Goal: Task Accomplishment & Management: Use online tool/utility

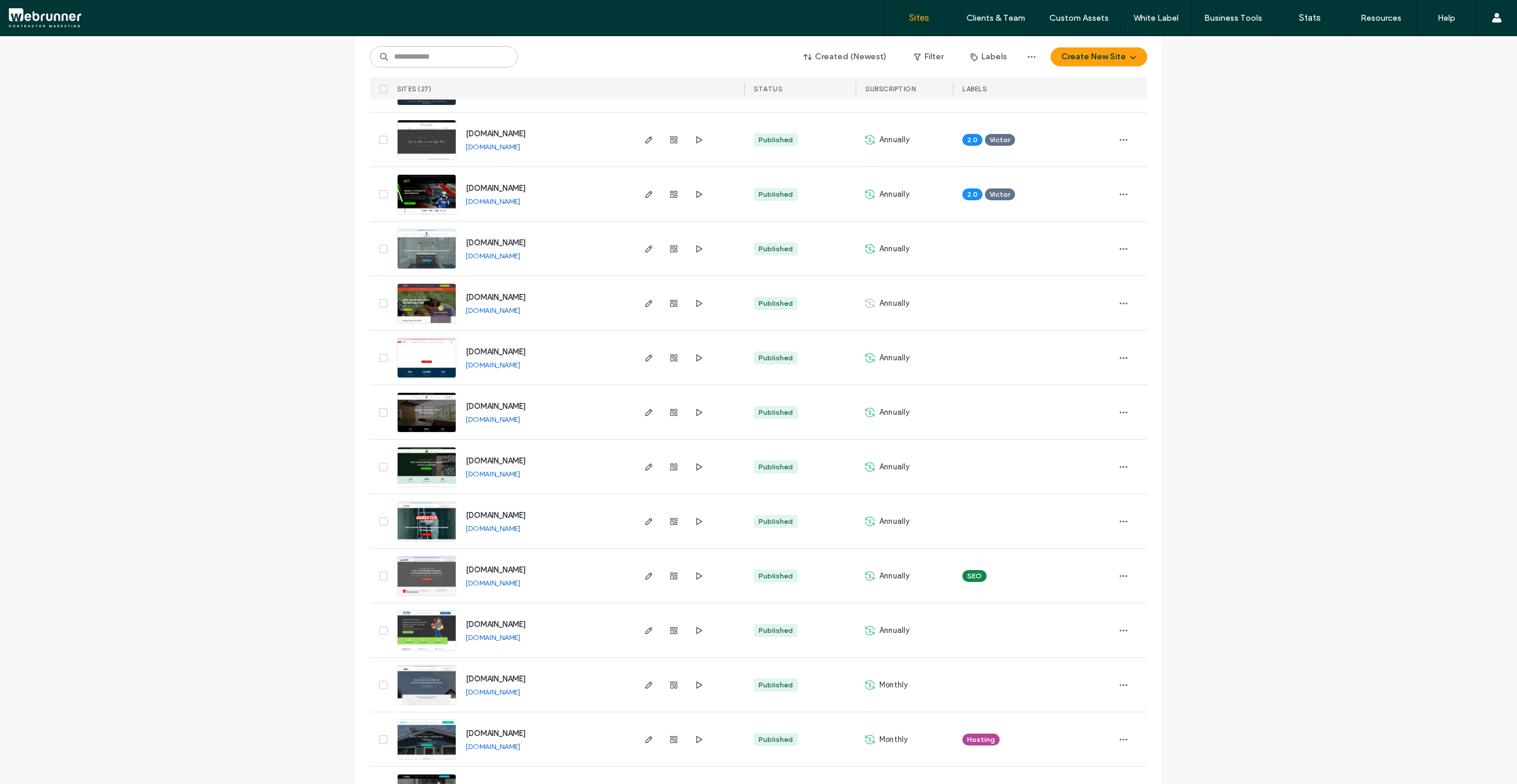
scroll to position [935, 0]
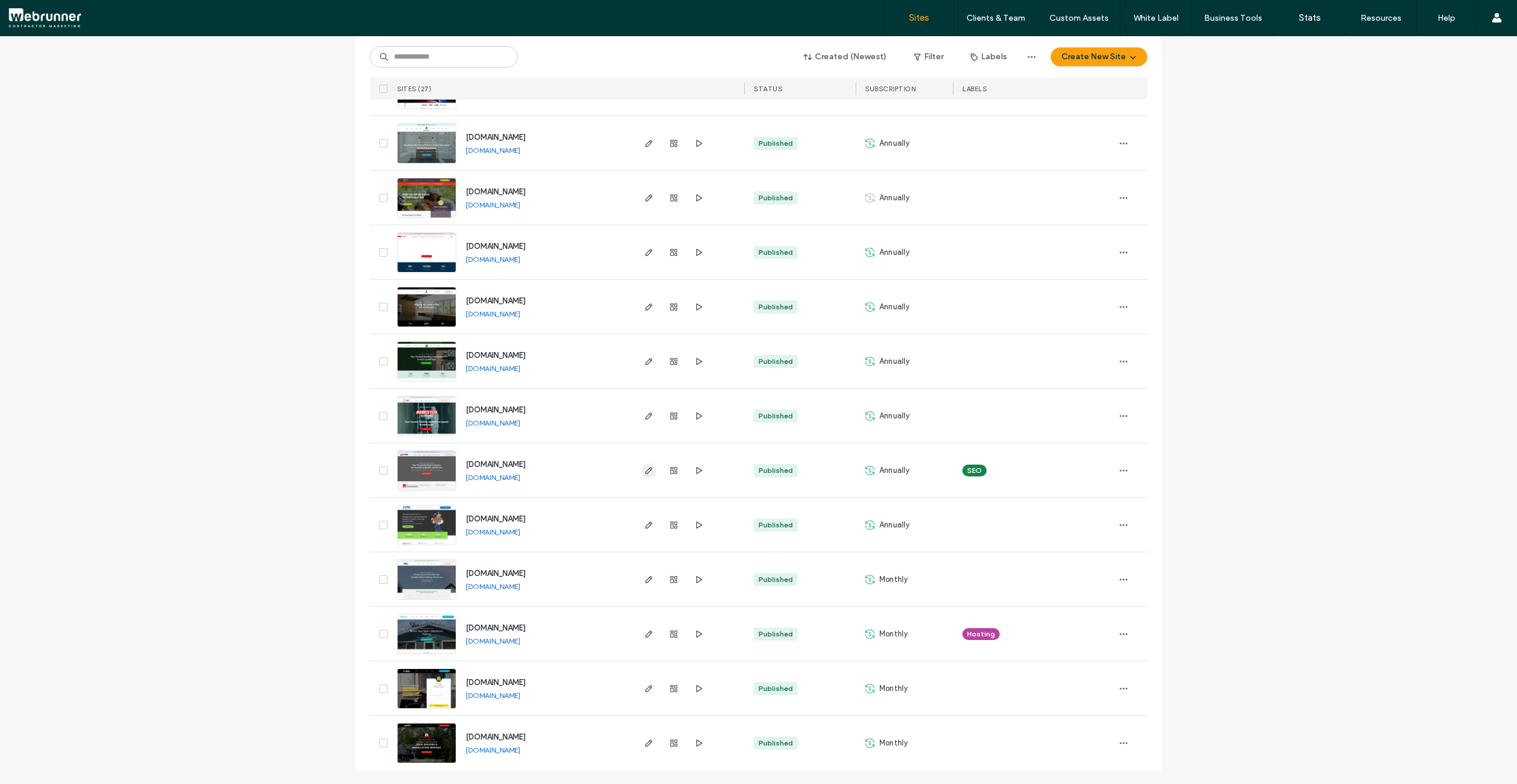
click at [641, 474] on span "button" at bounding box center [649, 471] width 15 height 15
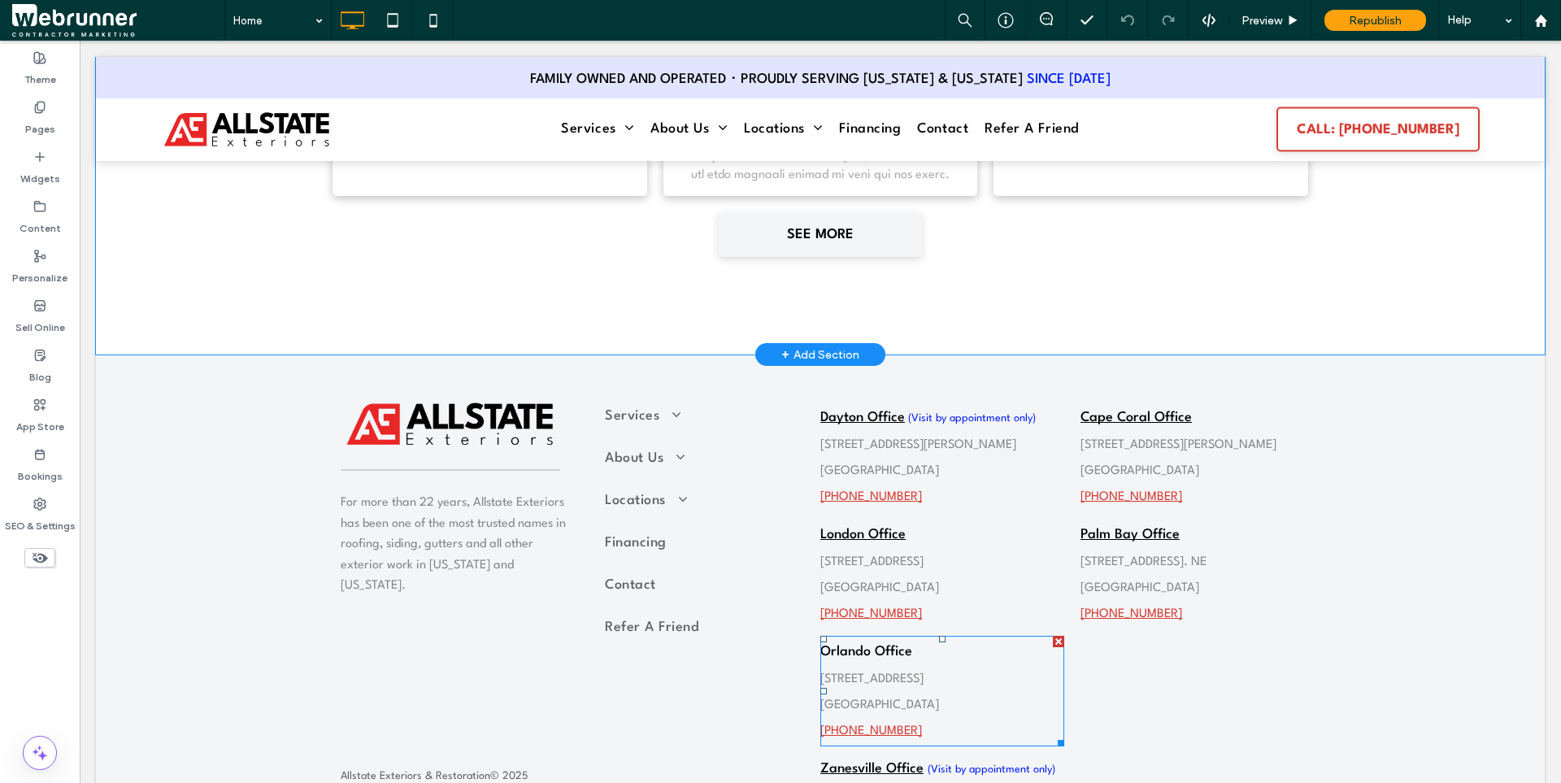
scroll to position [6489, 0]
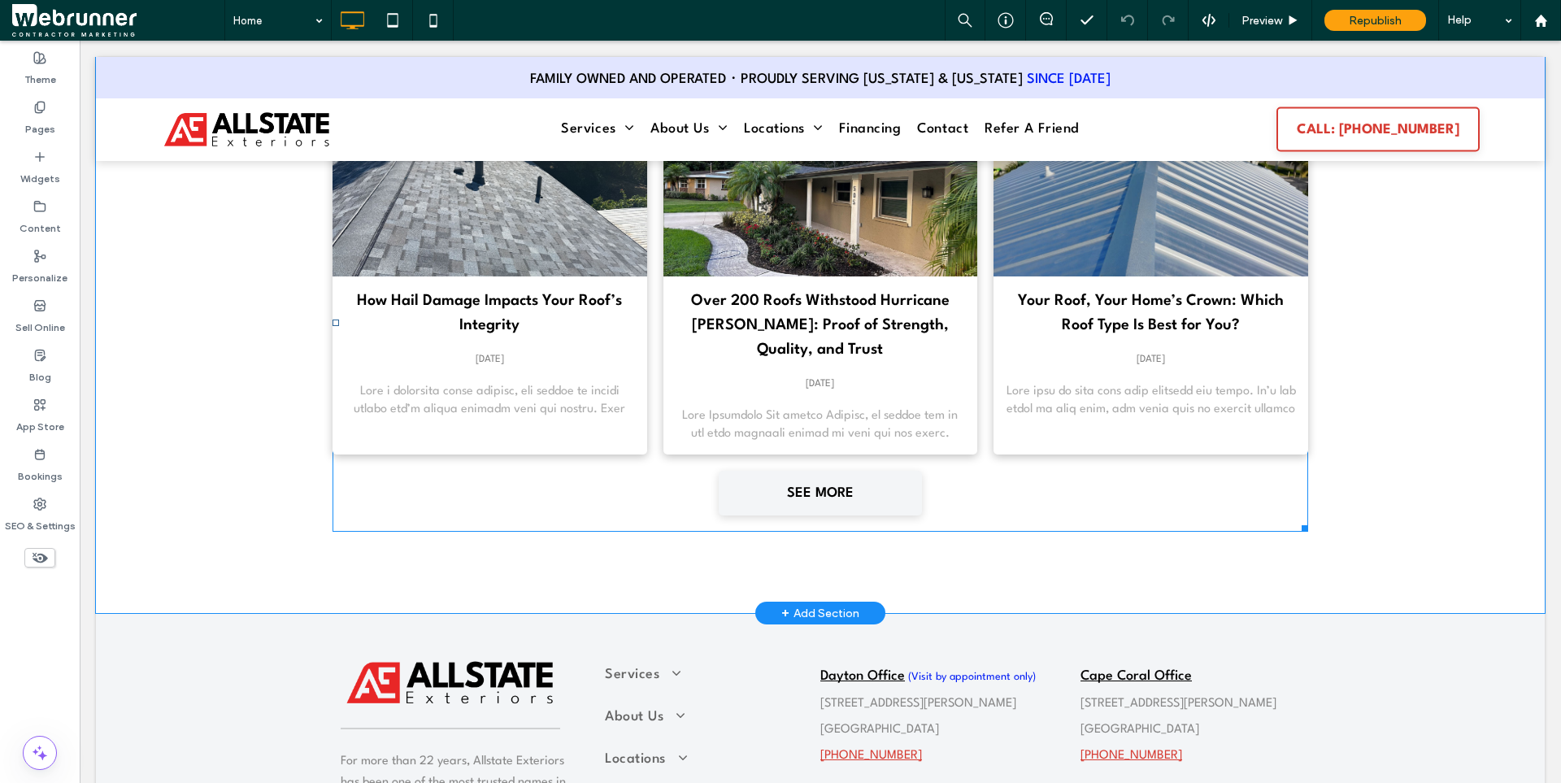
click at [1043, 501] on div "How Hail Damage Impacts Your Roof’s Integrity September 17, 2025 Over 200 Roofs…" at bounding box center [821, 323] width 976 height 418
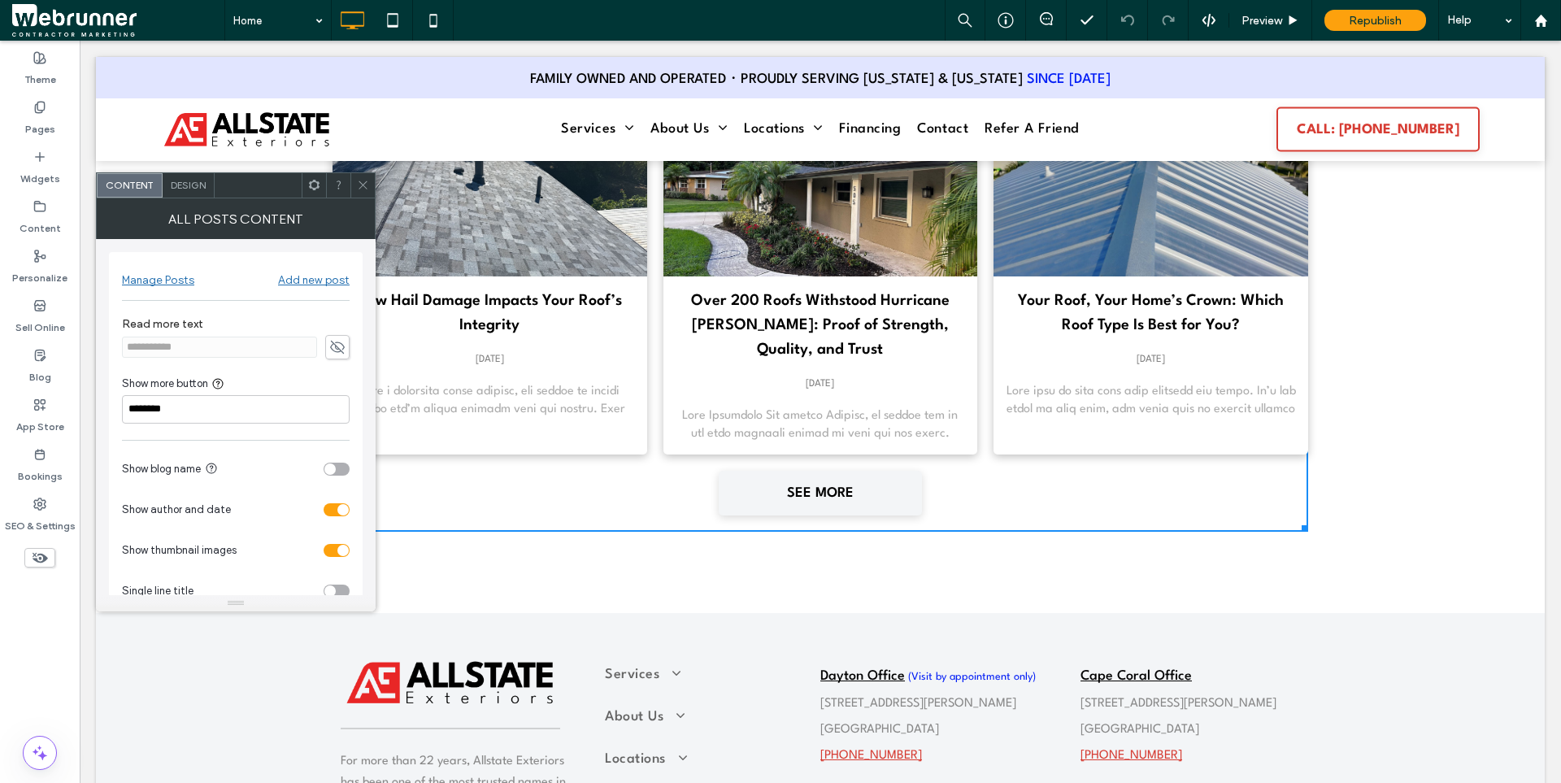
click at [895, 536] on div "LEARN MORE FROM OUR BLOG How Hail Damage Impacts Your Roof’s Integrity Septembe…" at bounding box center [820, 298] width 1449 height 629
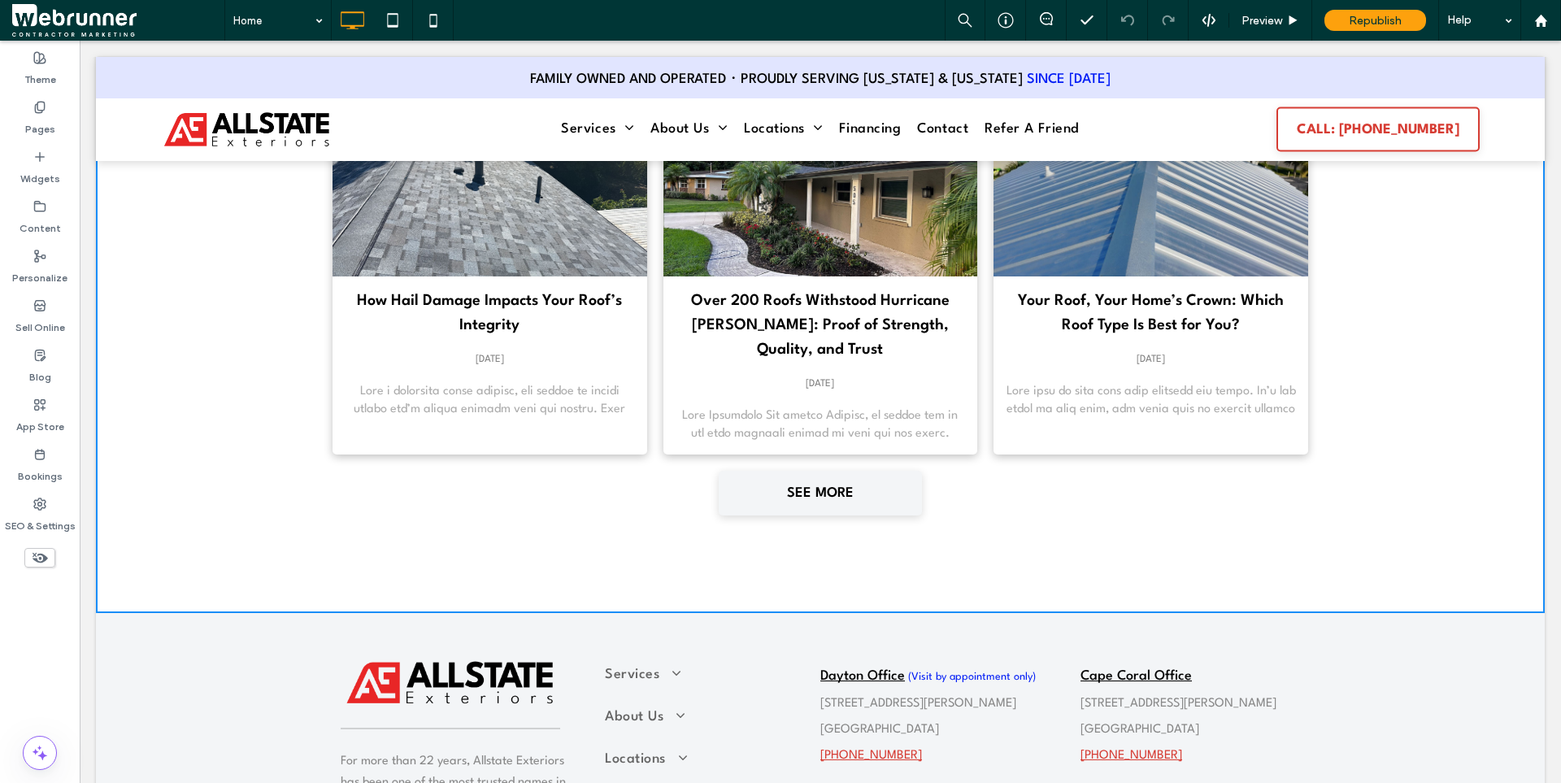
click at [267, 446] on div "LEARN MORE FROM OUR BLOG How Hail Damage Impacts Your Roof’s Integrity Septembe…" at bounding box center [820, 298] width 1449 height 629
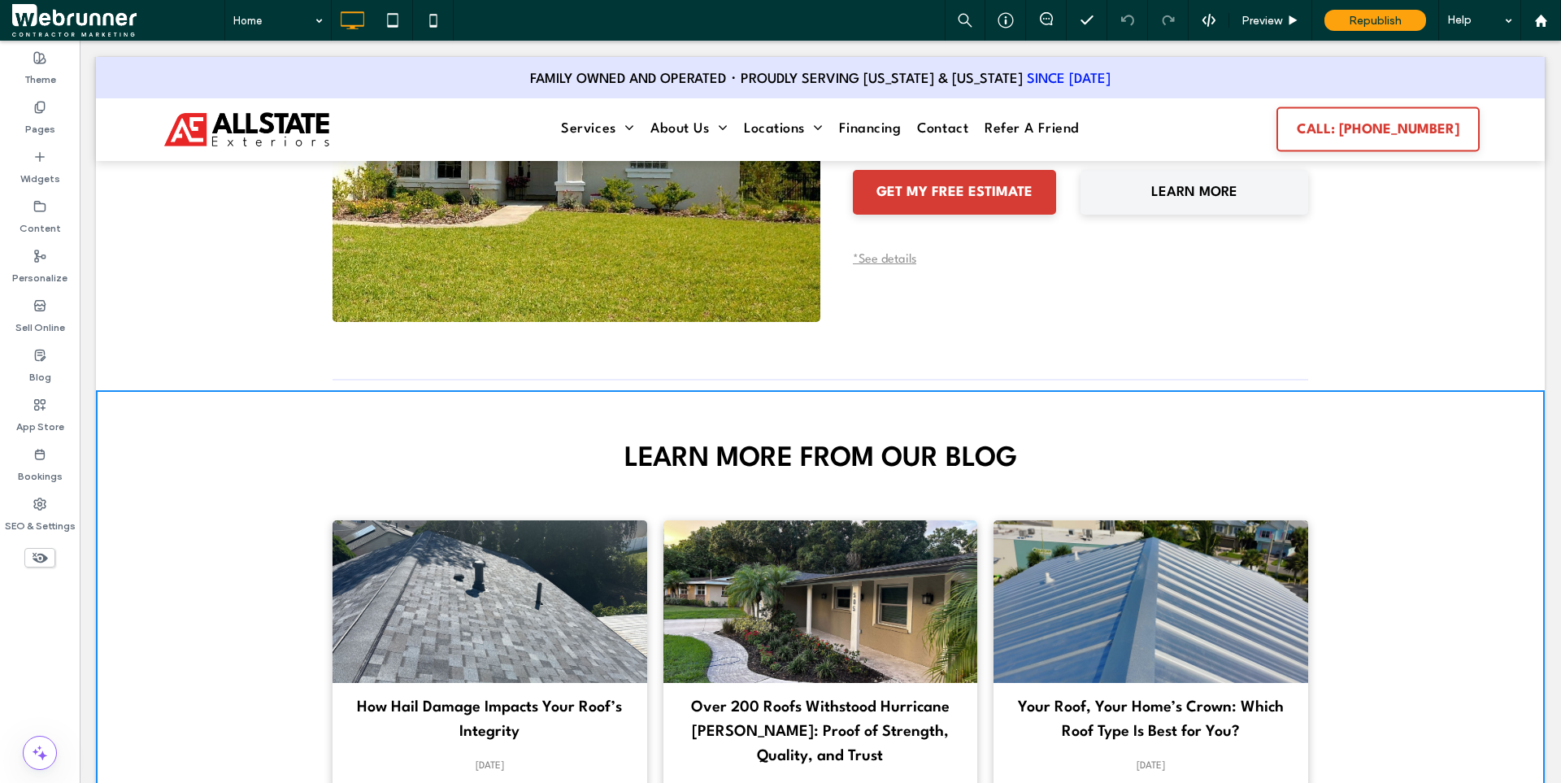
drag, startPoint x: 200, startPoint y: 335, endPoint x: 231, endPoint y: 333, distance: 31.0
click at [201, 335] on div "Click To Paste Financing Made Easy PAY FOR YOUR PROJECT WITH NO MONEY DOWN* You…" at bounding box center [820, 77] width 1449 height 585
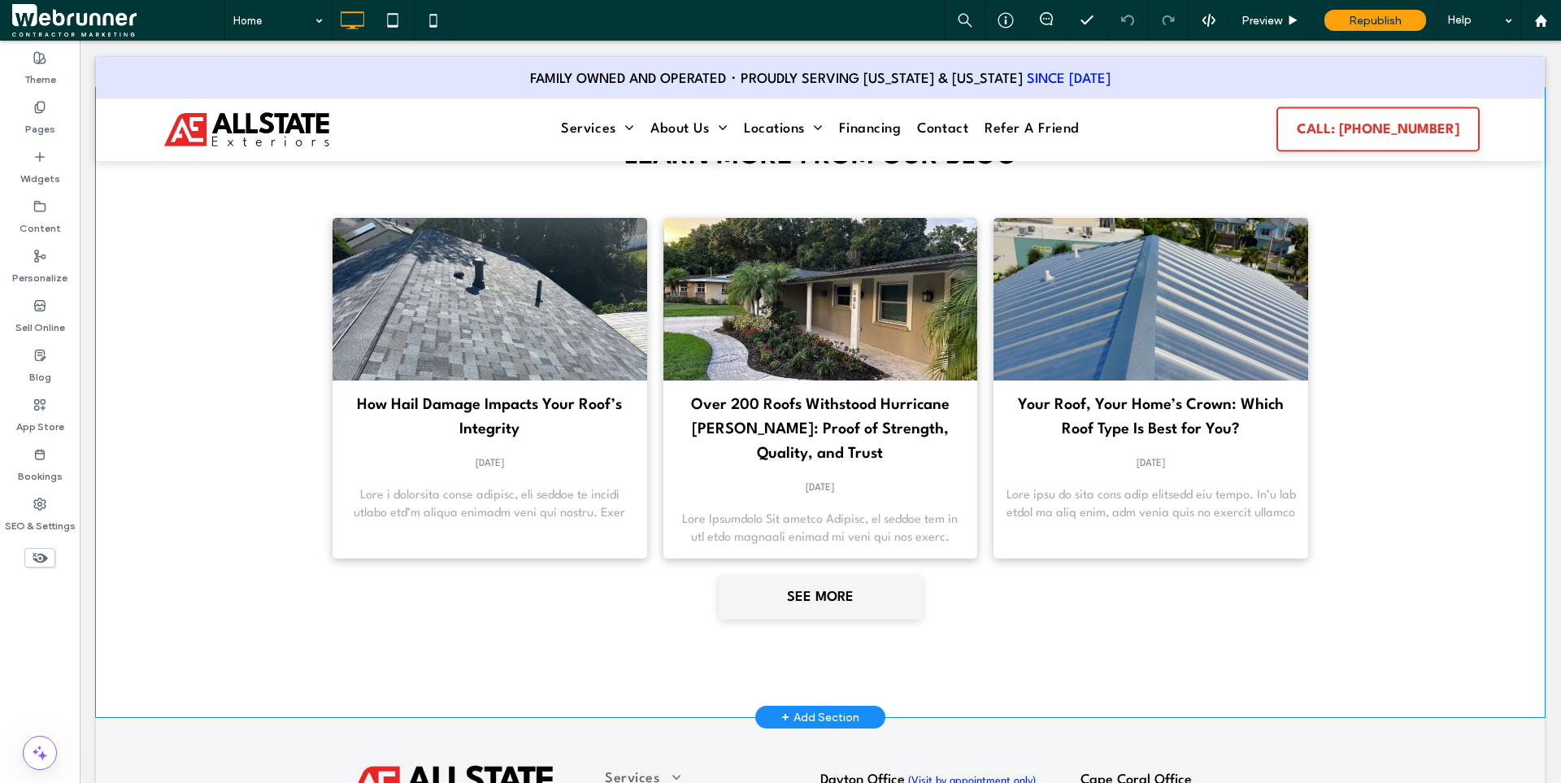
scroll to position [6408, 0]
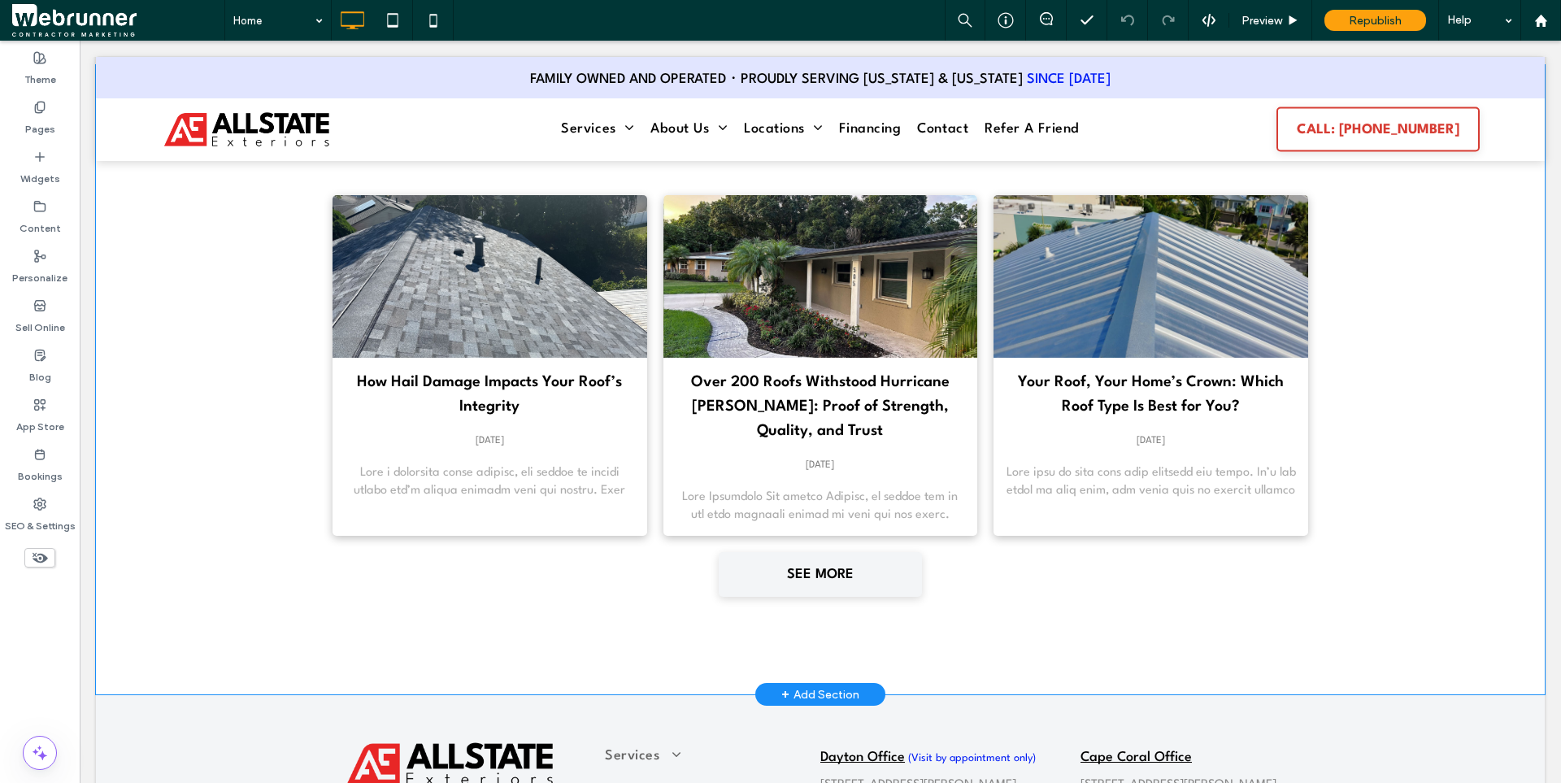
click at [247, 474] on div "LEARN MORE FROM OUR BLOG How Hail Damage Impacts Your Roof’s Integrity Septembe…" at bounding box center [820, 379] width 1449 height 629
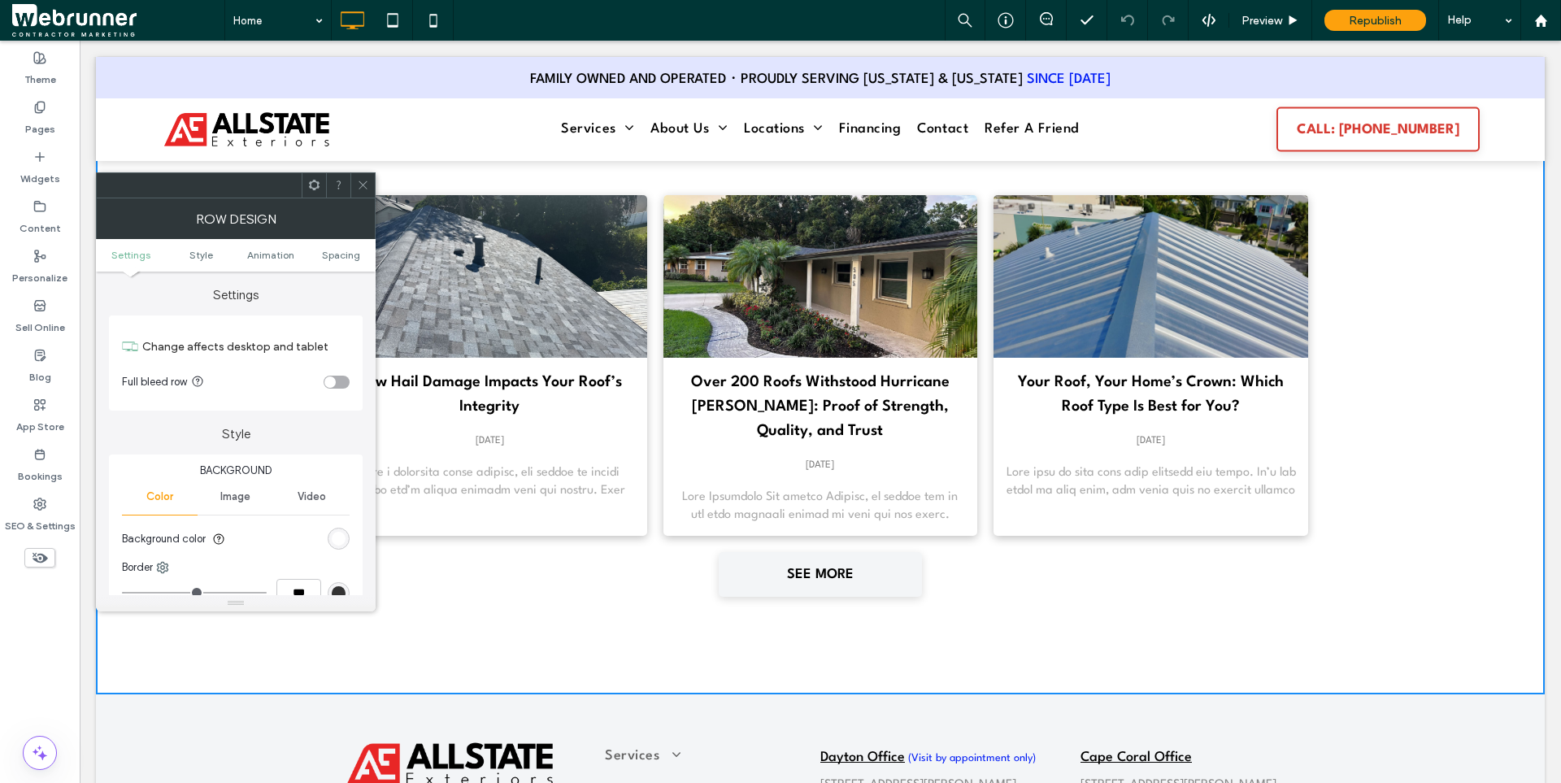
click at [364, 193] on span at bounding box center [363, 185] width 12 height 24
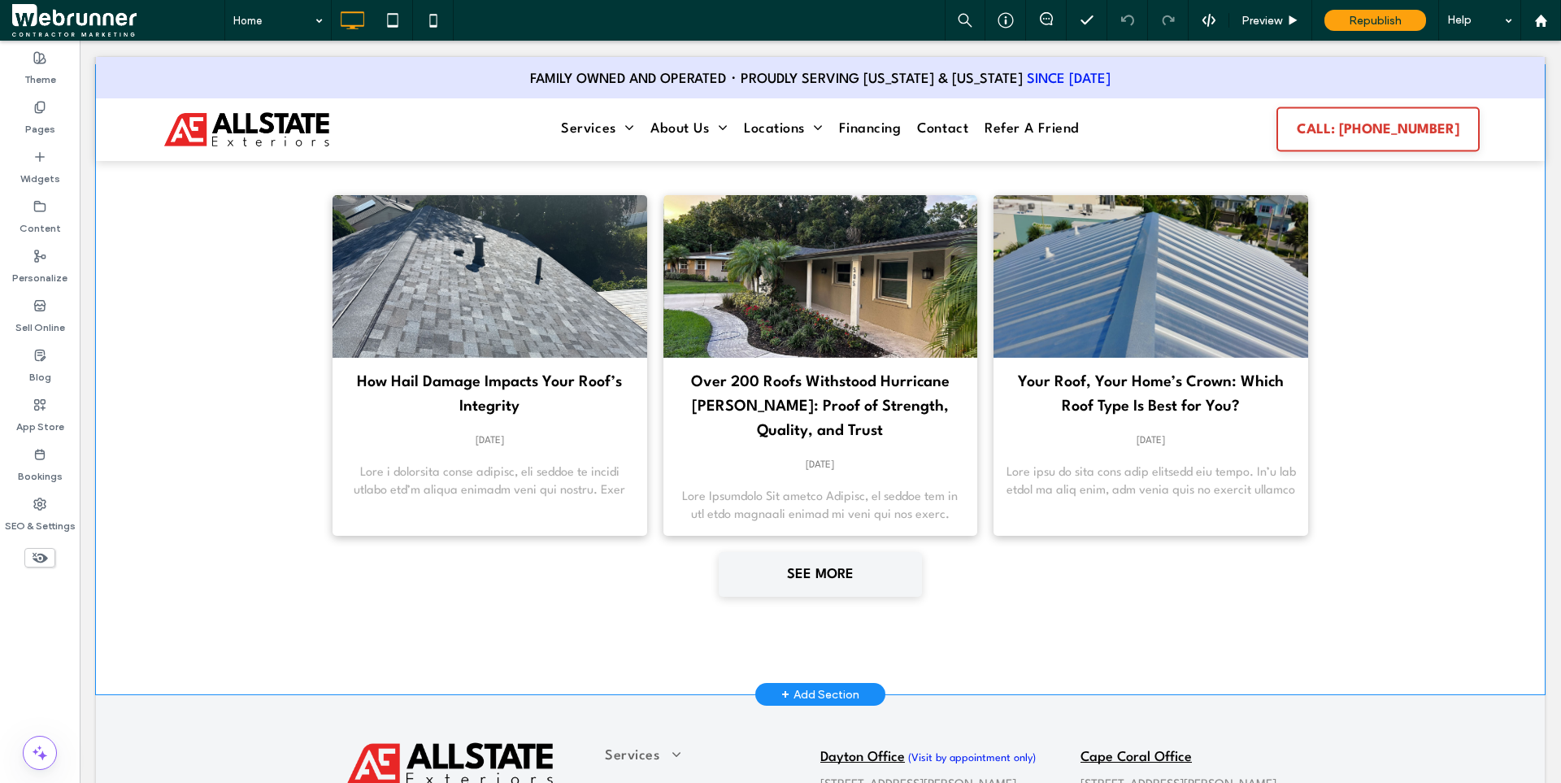
click at [857, 683] on div "+ Add Section" at bounding box center [820, 694] width 130 height 23
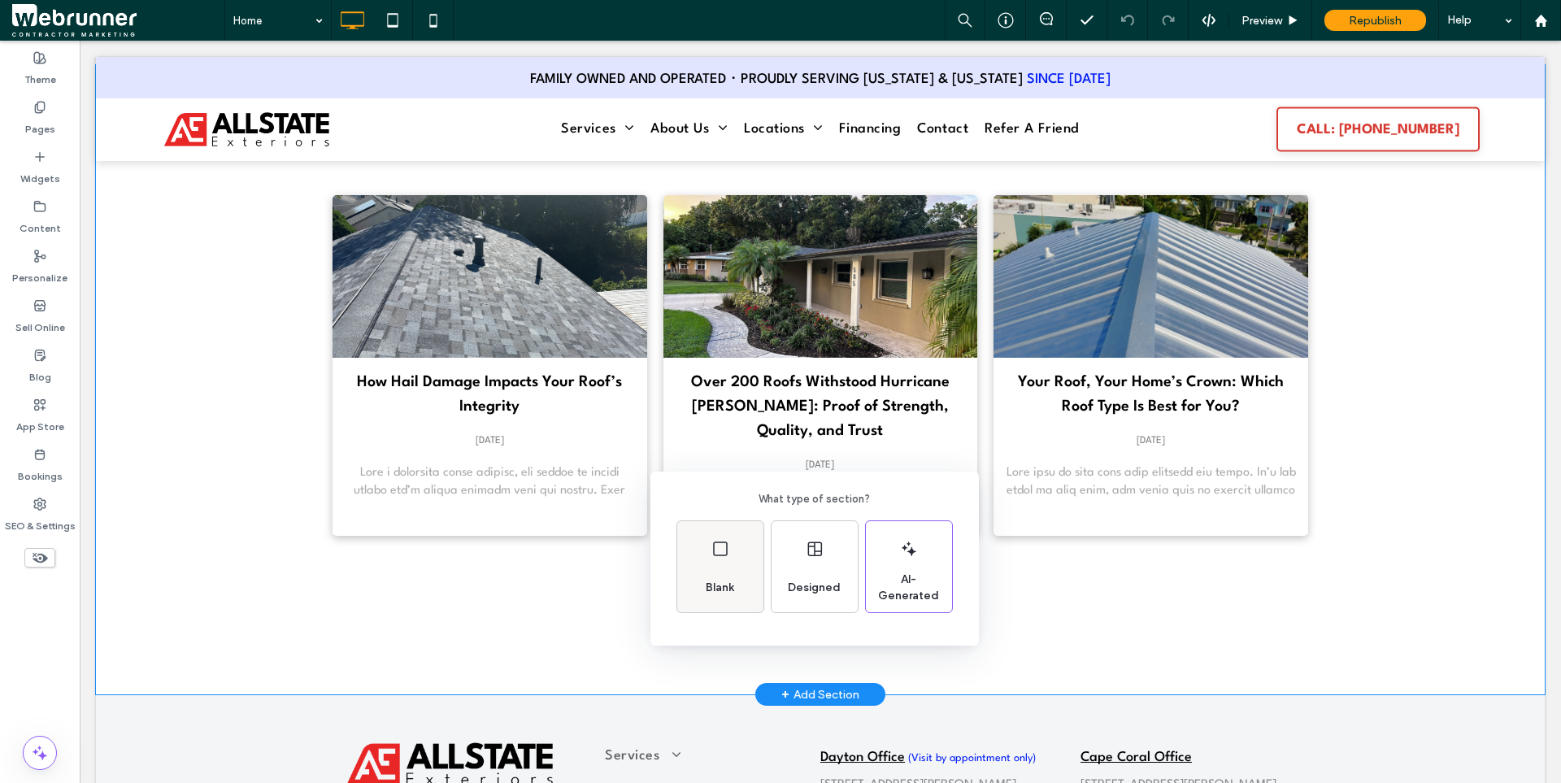
click at [717, 562] on div "Blank" at bounding box center [720, 566] width 86 height 91
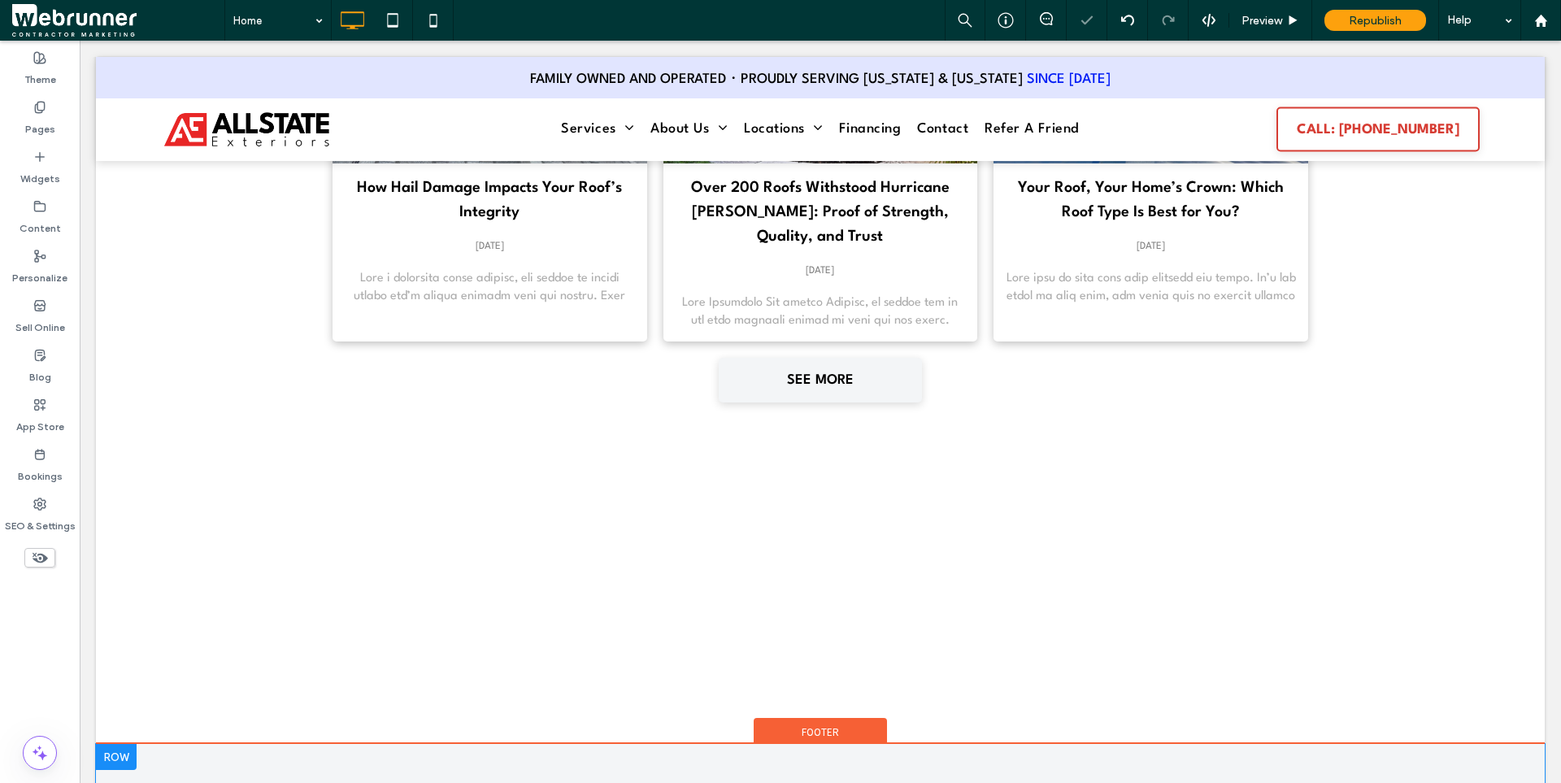
scroll to position [6815, 0]
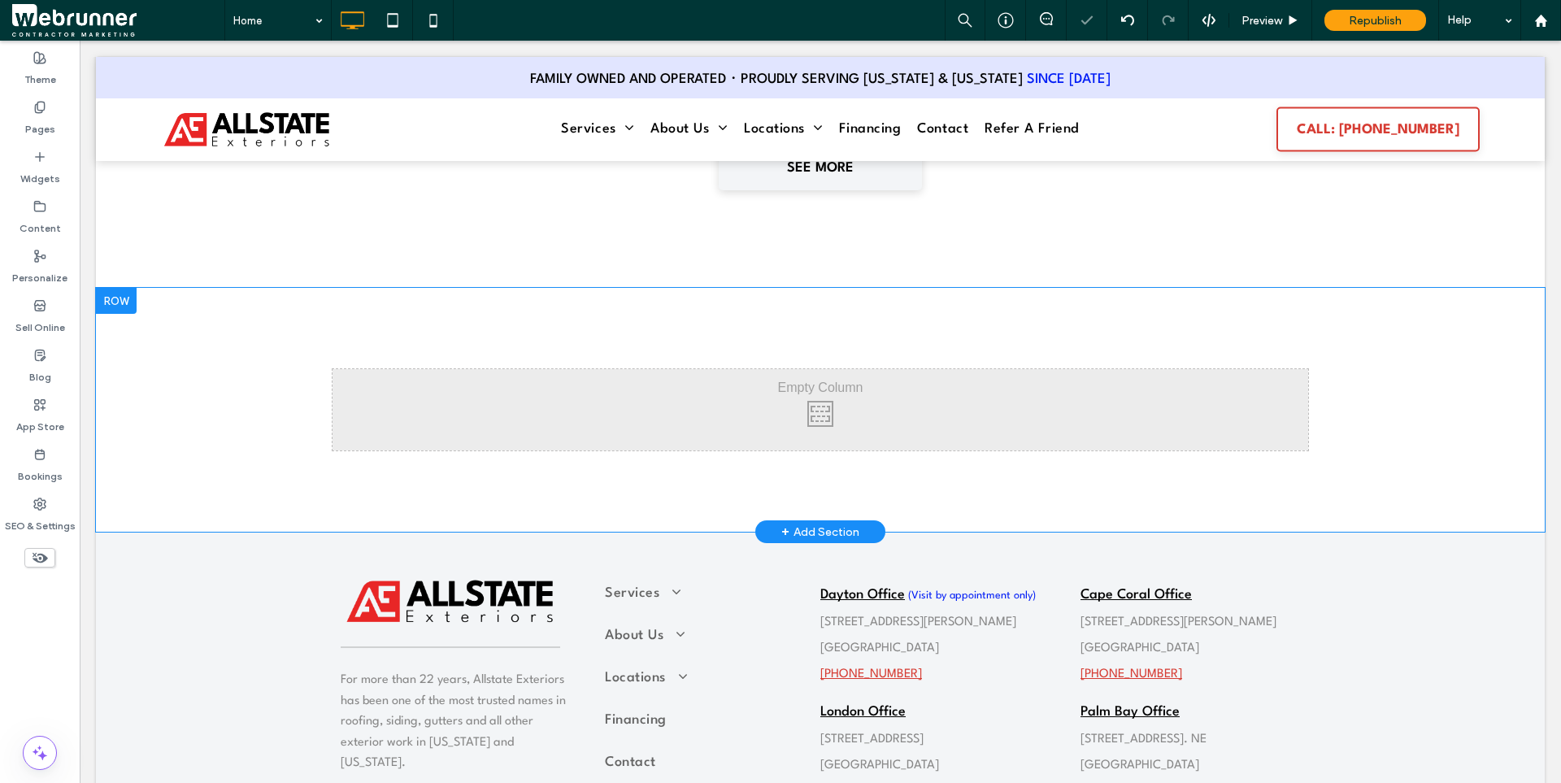
click at [792, 388] on div "Click To Paste Click To Paste" at bounding box center [821, 409] width 976 height 81
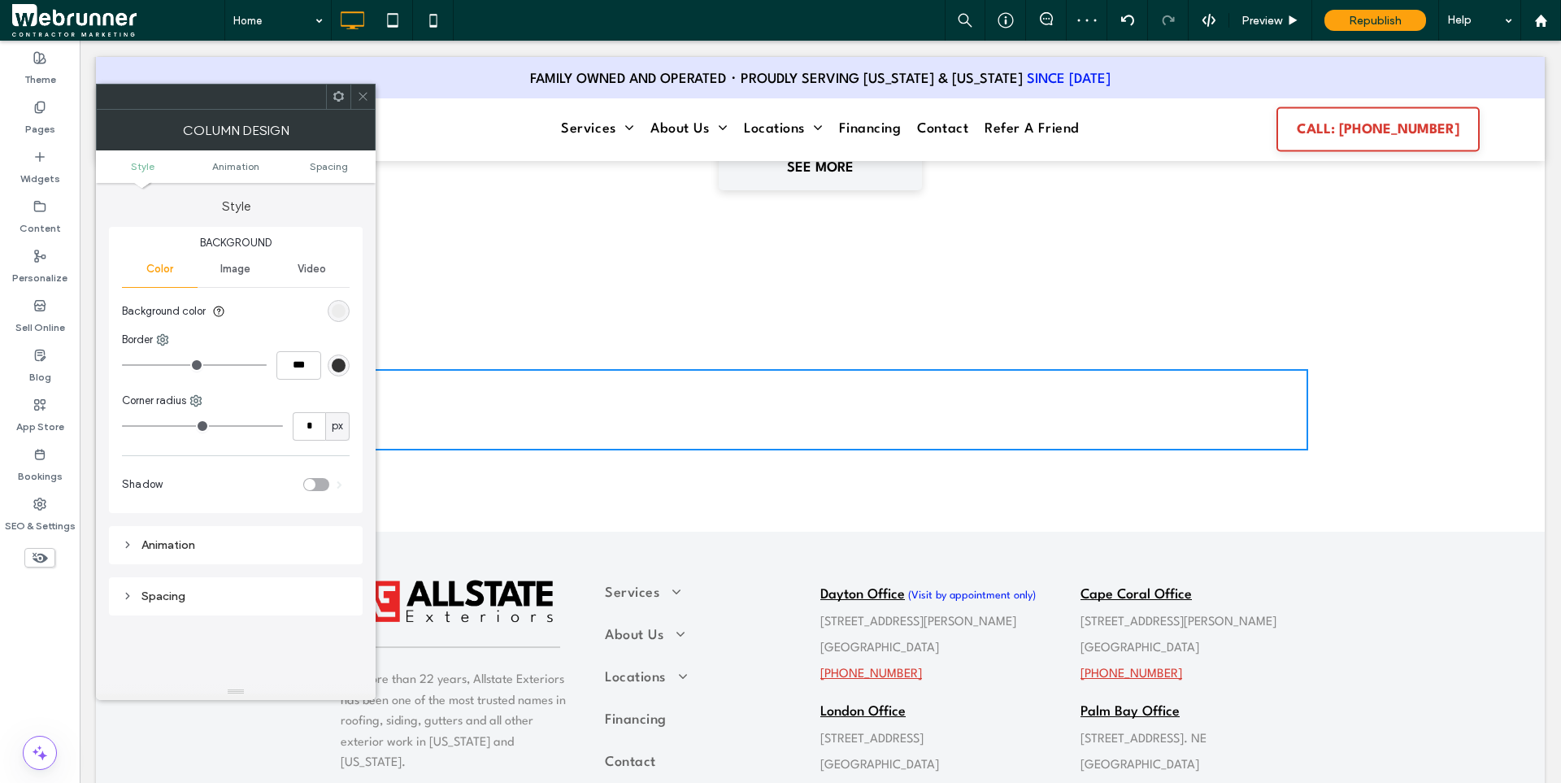
click at [368, 98] on icon at bounding box center [363, 96] width 12 height 12
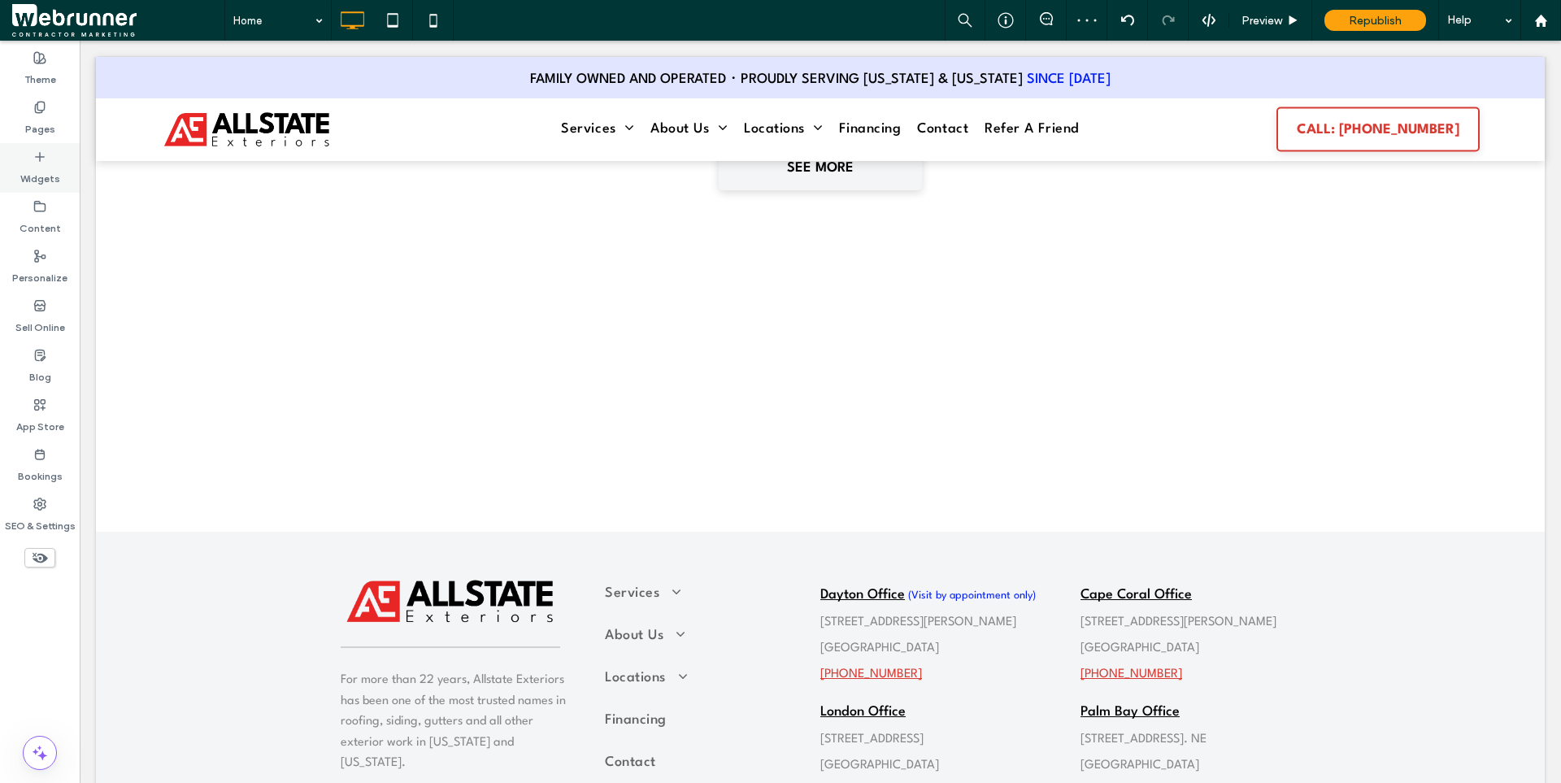
click at [41, 159] on icon at bounding box center [39, 156] width 13 height 13
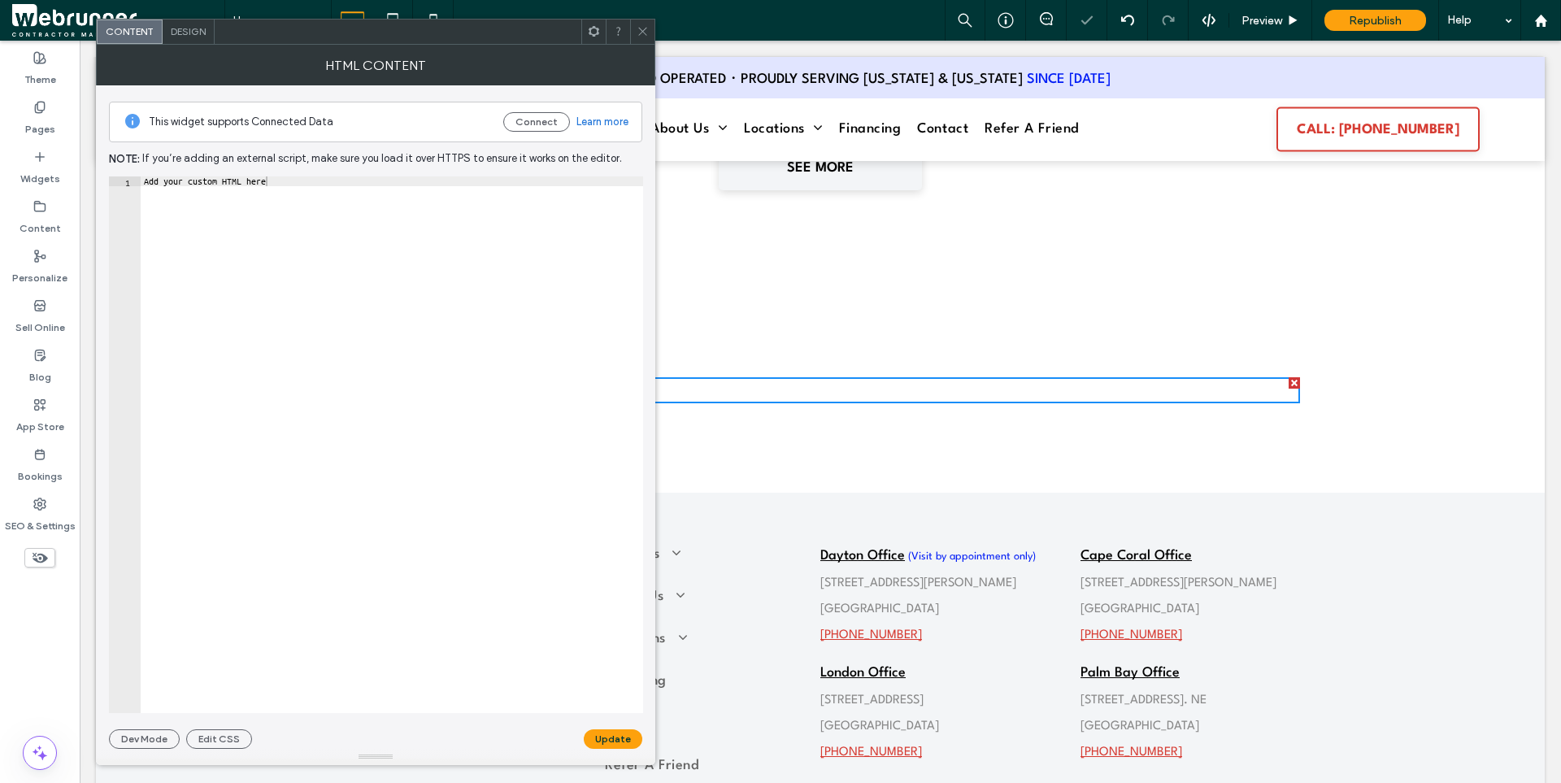
click at [302, 285] on div "Add your custom HTML here" at bounding box center [392, 454] width 502 height 556
paste textarea "**********"
type textarea "**********"
click at [612, 734] on button "Update" at bounding box center [613, 739] width 59 height 20
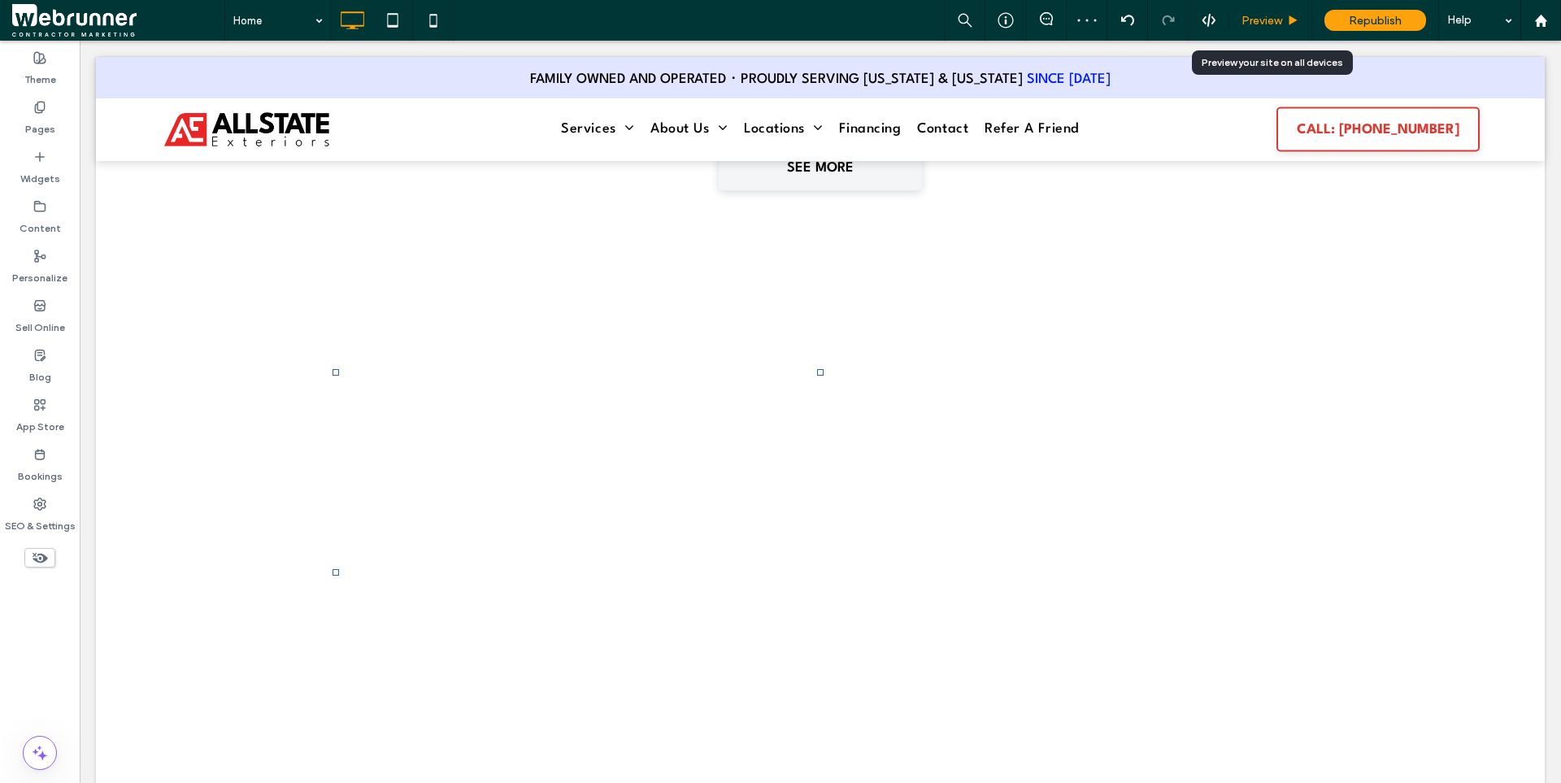
click at [1246, 29] on div "Preview" at bounding box center [1270, 20] width 83 height 41
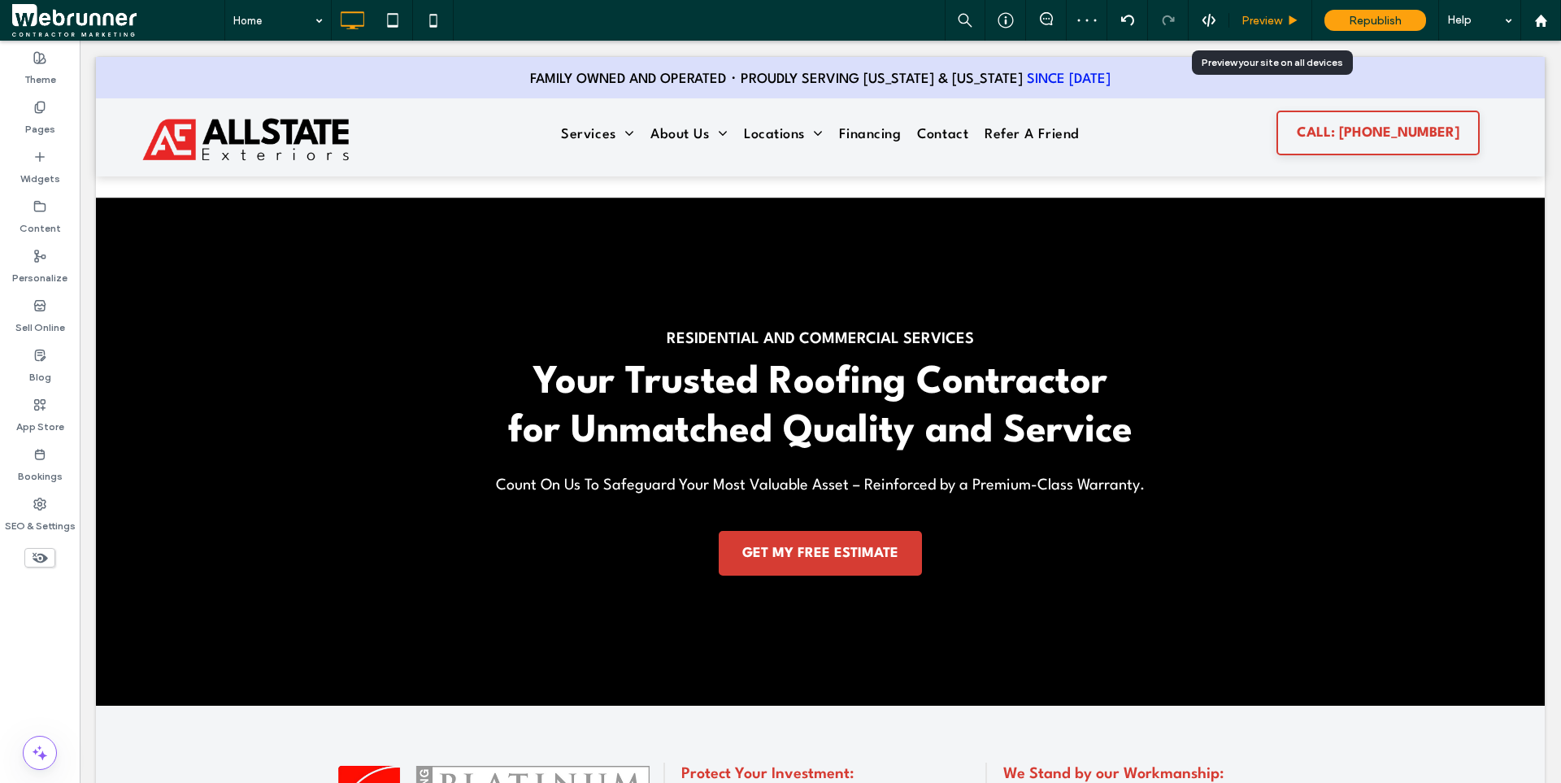
scroll to position [0, 0]
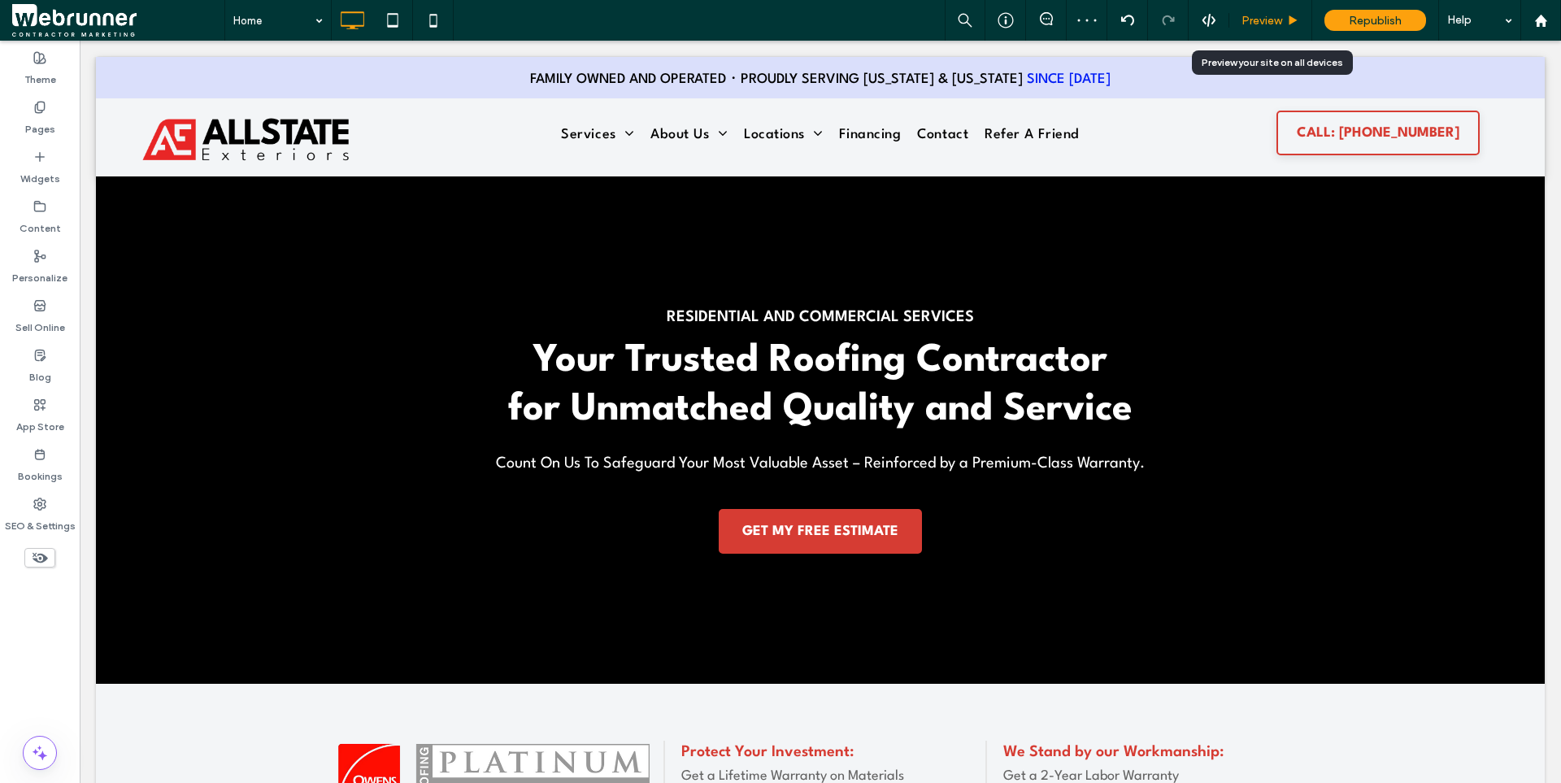
click at [1260, 19] on span "Preview" at bounding box center [1261, 21] width 41 height 14
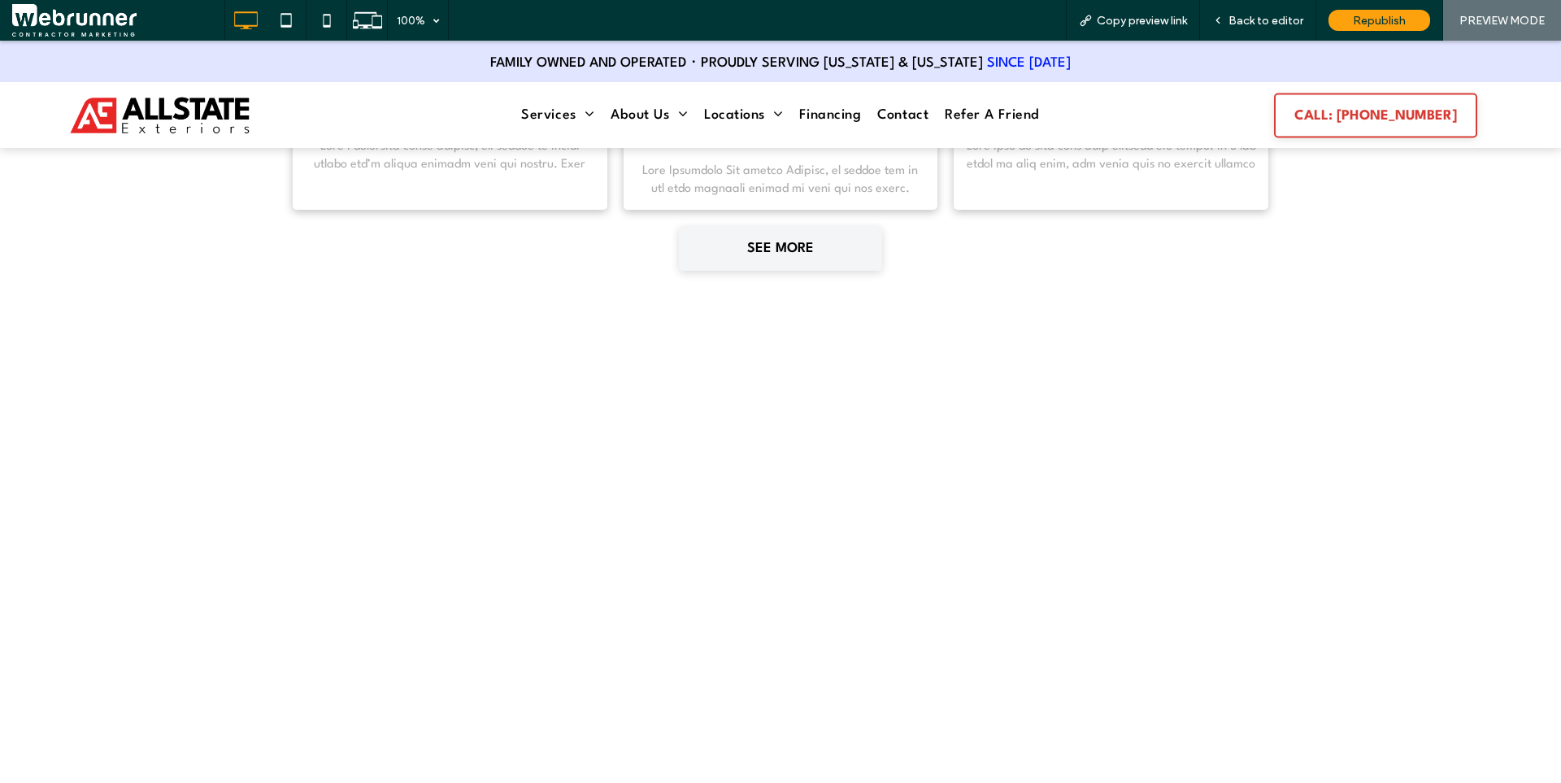
scroll to position [6838, 0]
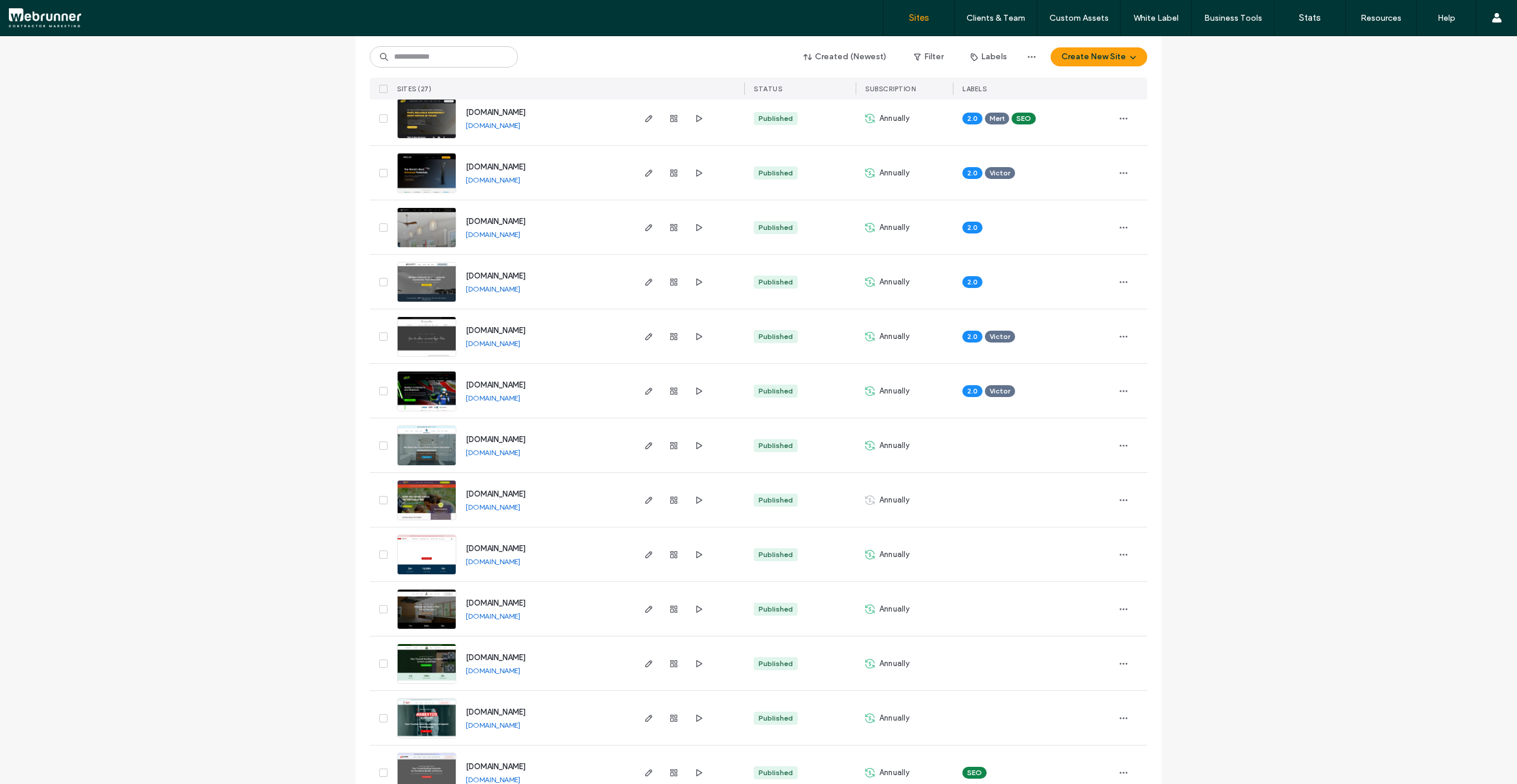
scroll to position [651, 0]
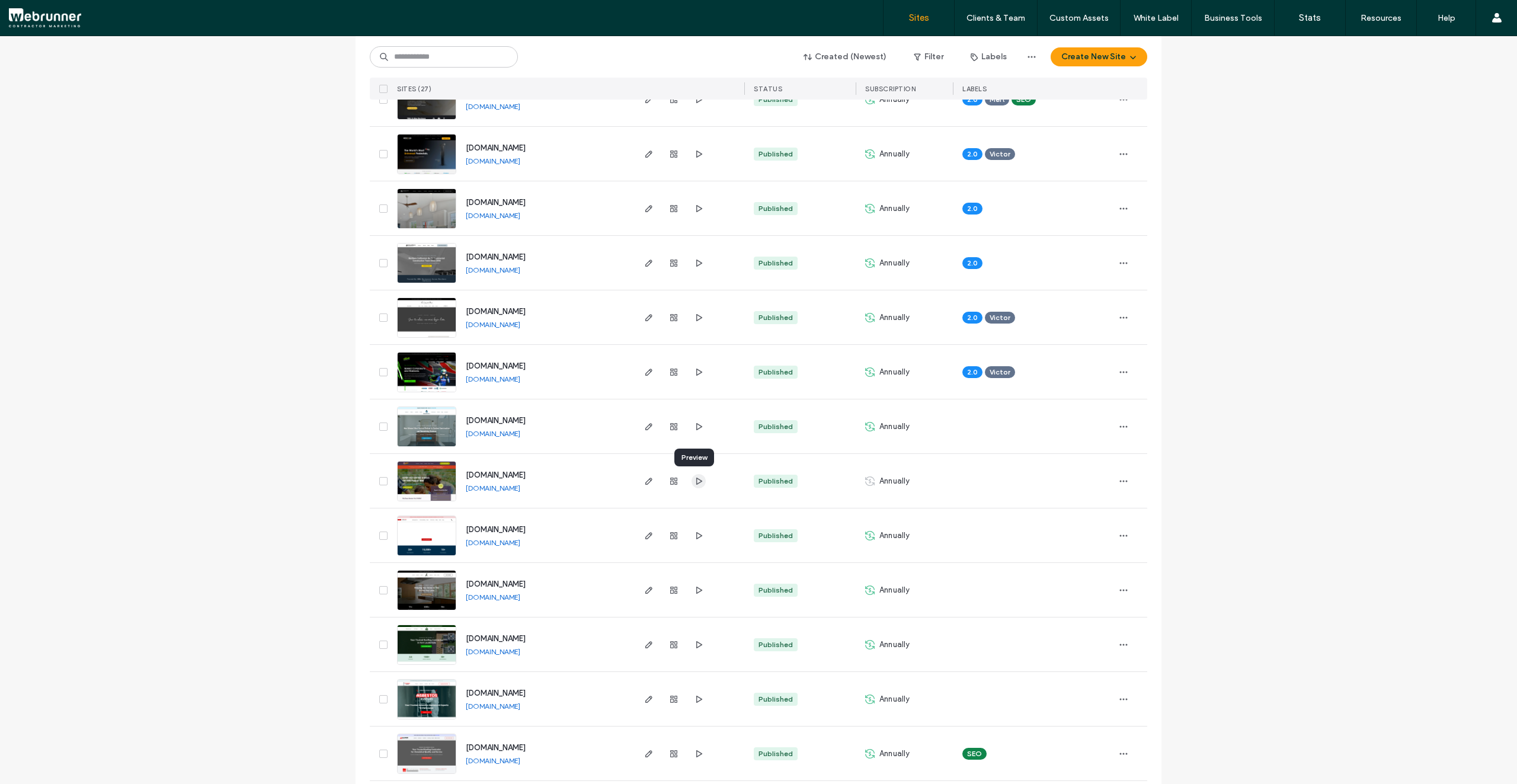
click at [694, 480] on icon "button" at bounding box center [698, 481] width 9 height 9
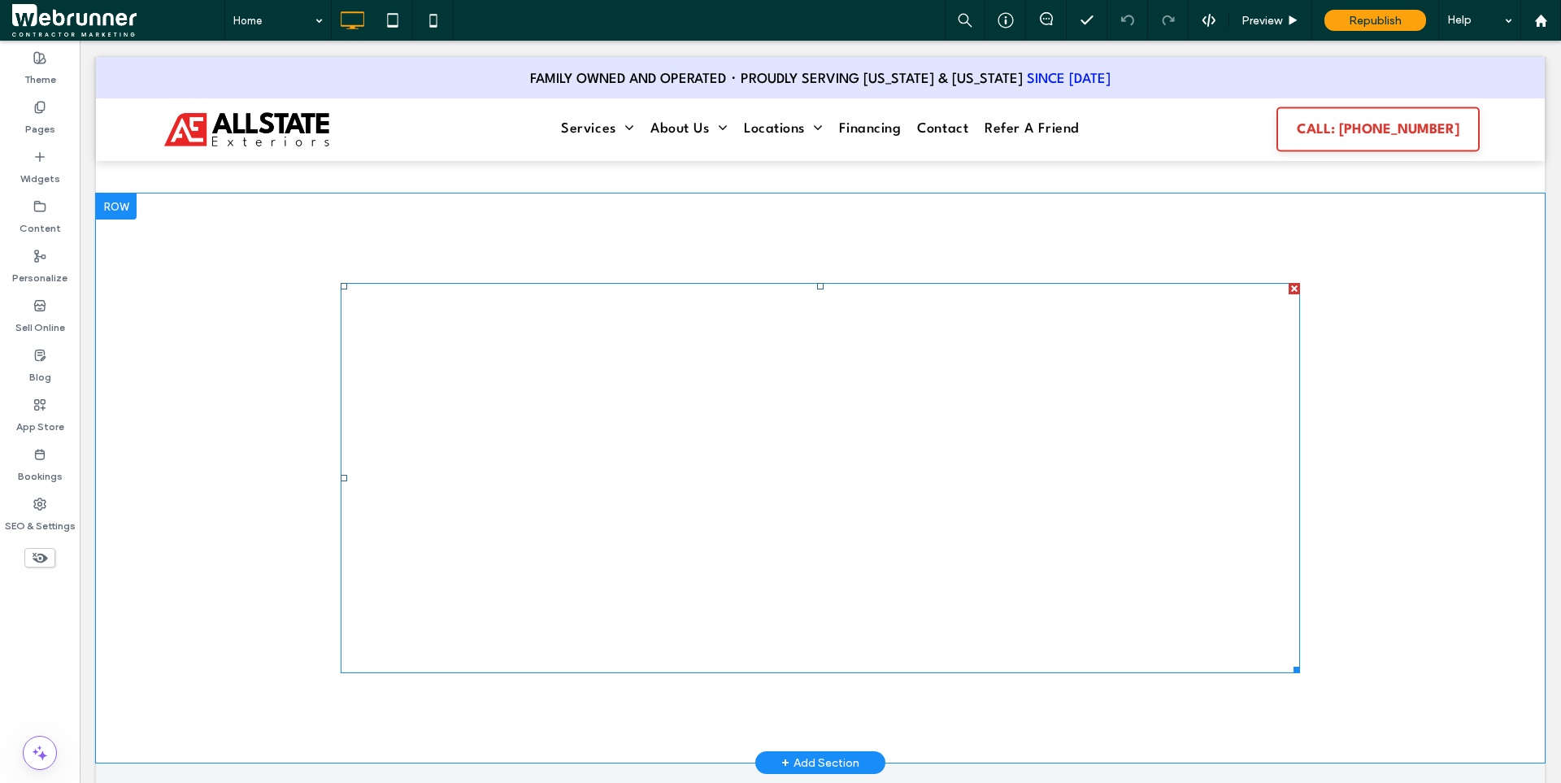
scroll to position [6887, 0]
click at [530, 436] on span at bounding box center [820, 478] width 959 height 390
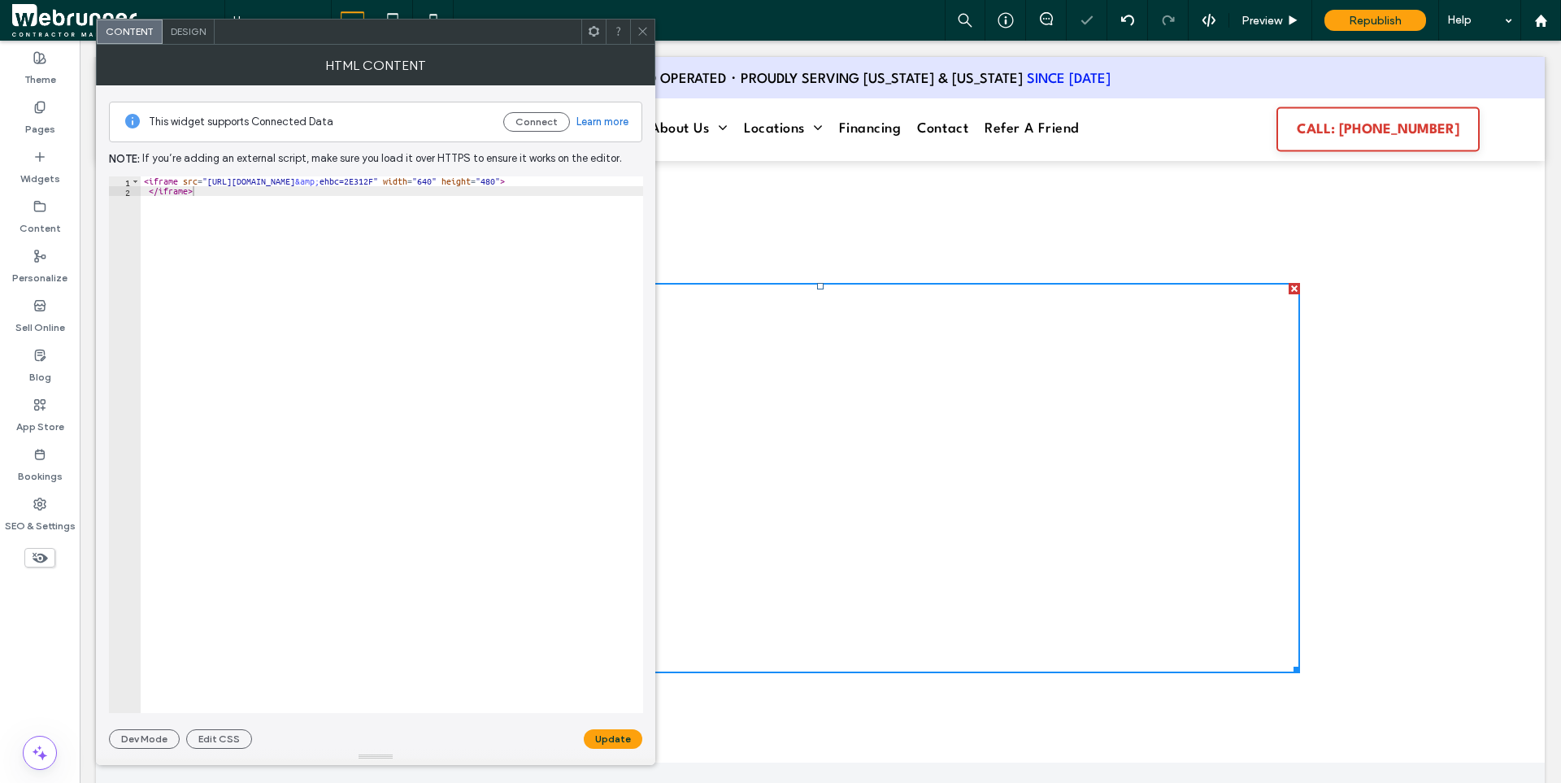
click at [367, 222] on div "< iframe src = "https://www.google.com/maps/d/embed?mid=1o0K7SwjfkeWjCMMdS25Gqf…" at bounding box center [456, 454] width 631 height 556
paste textarea "Cursor at row 1"
type textarea "**********"
click at [623, 735] on button "Update" at bounding box center [613, 739] width 59 height 20
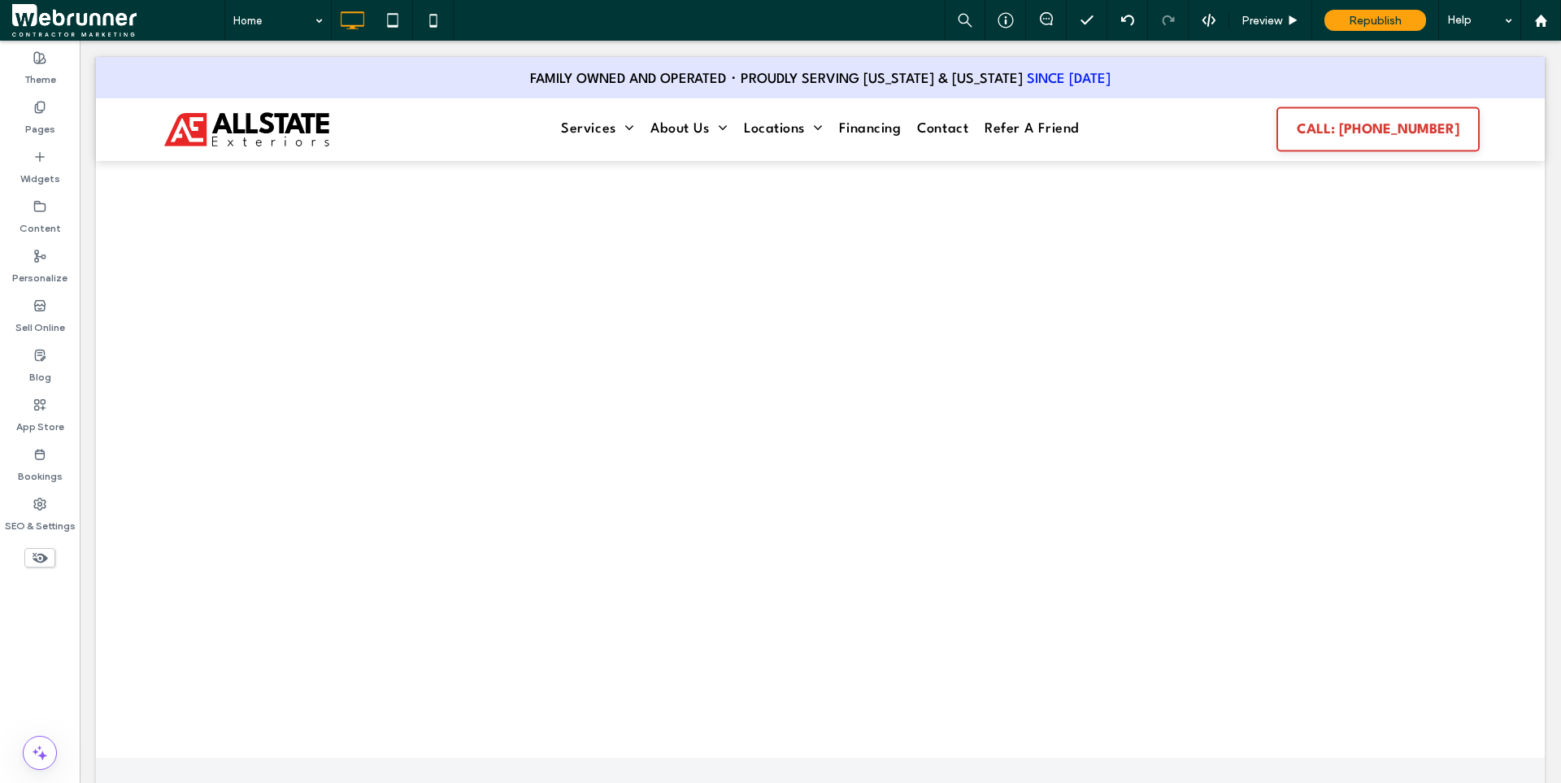
scroll to position [6817, 0]
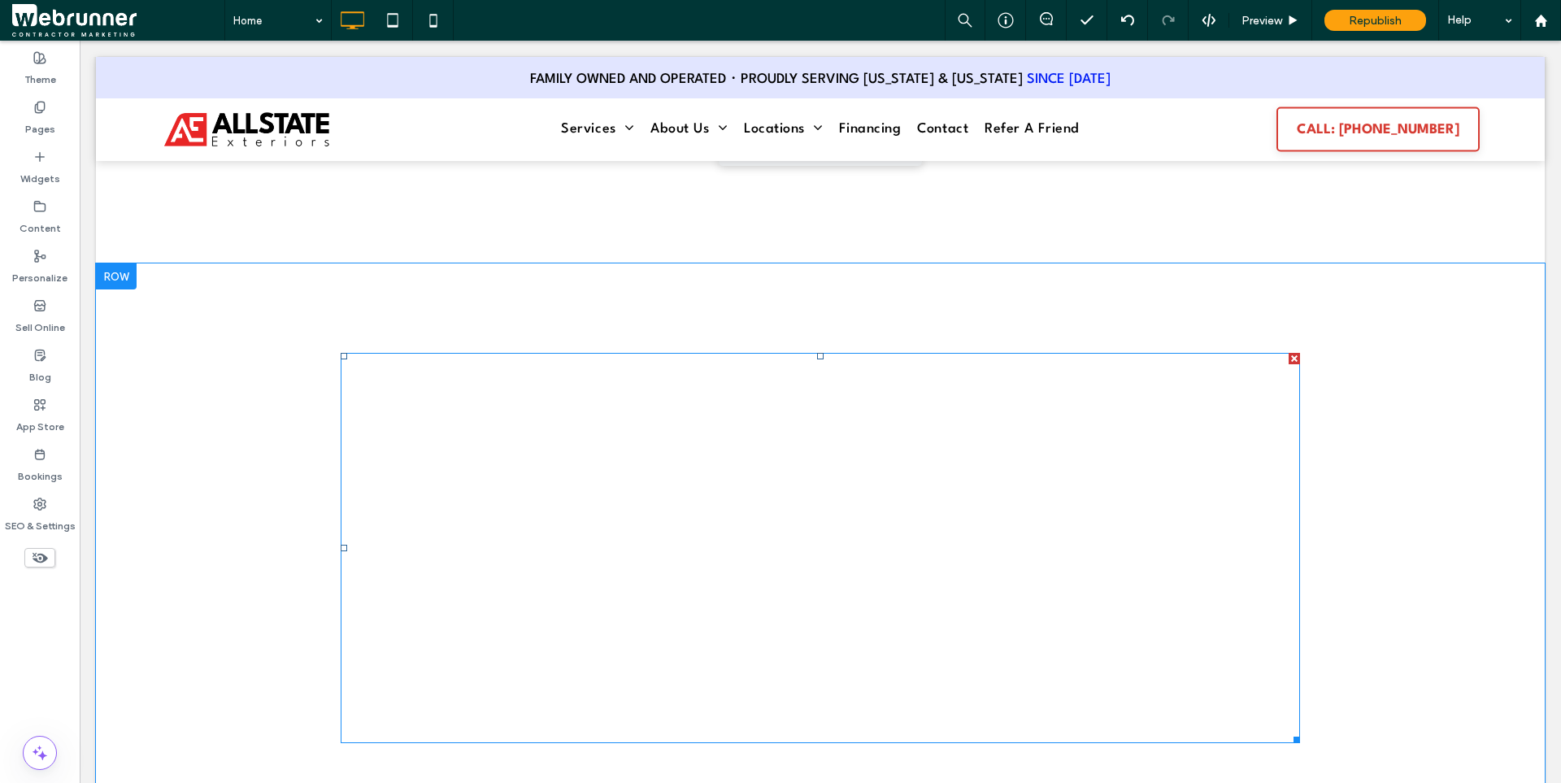
click at [362, 359] on span at bounding box center [820, 548] width 959 height 390
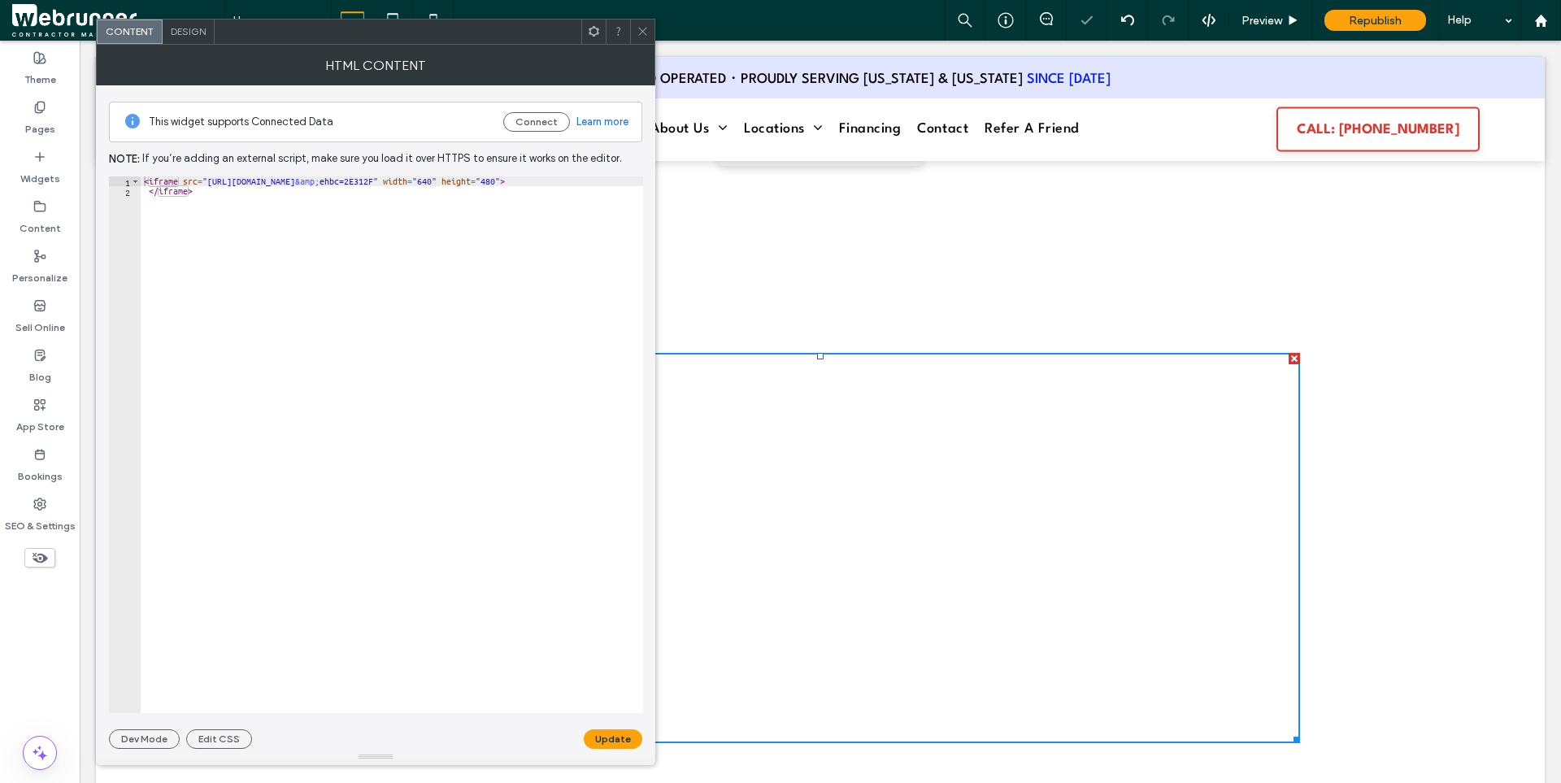
click at [650, 34] on div at bounding box center [642, 32] width 24 height 24
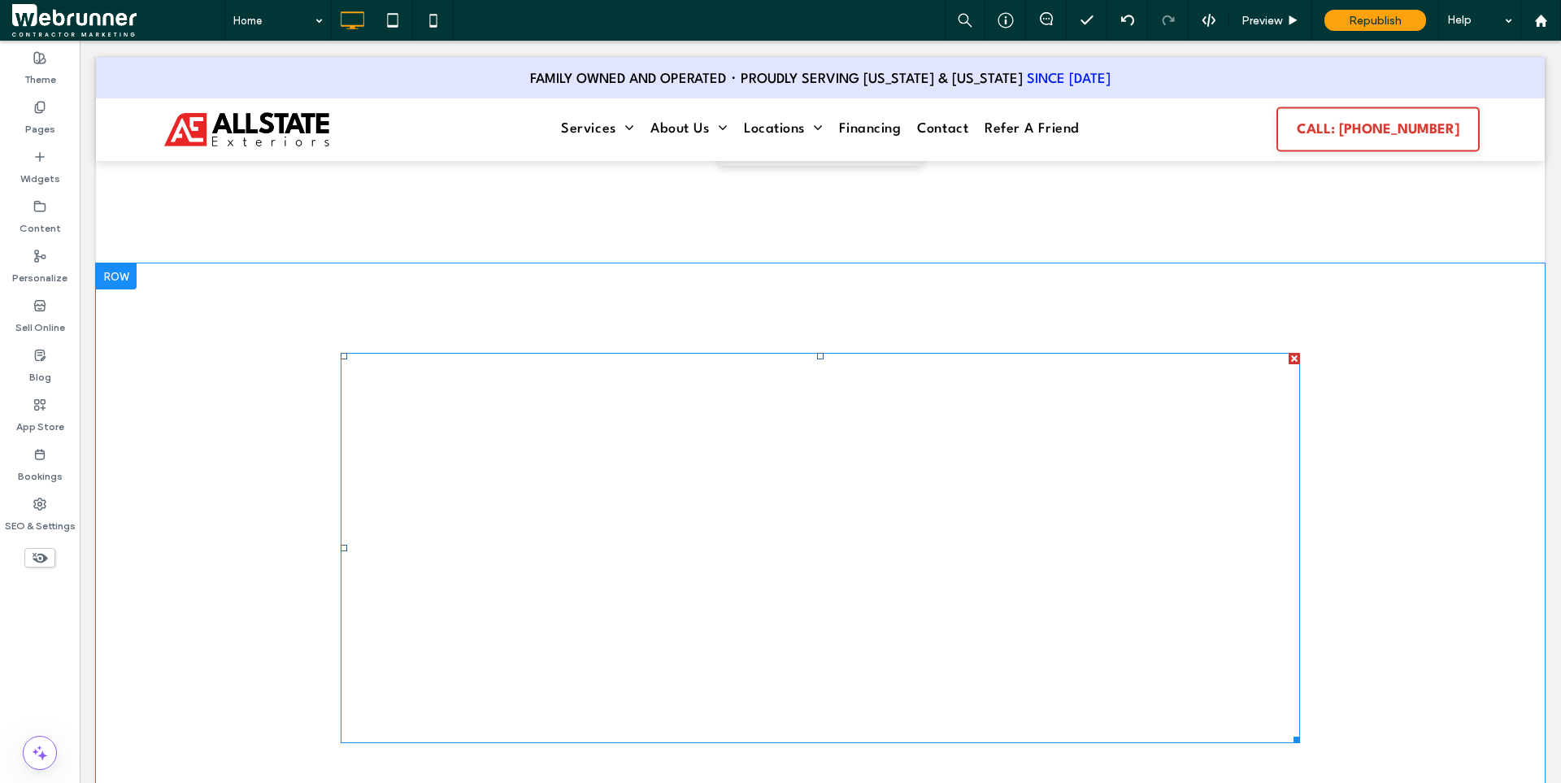
click at [789, 589] on span at bounding box center [820, 548] width 959 height 390
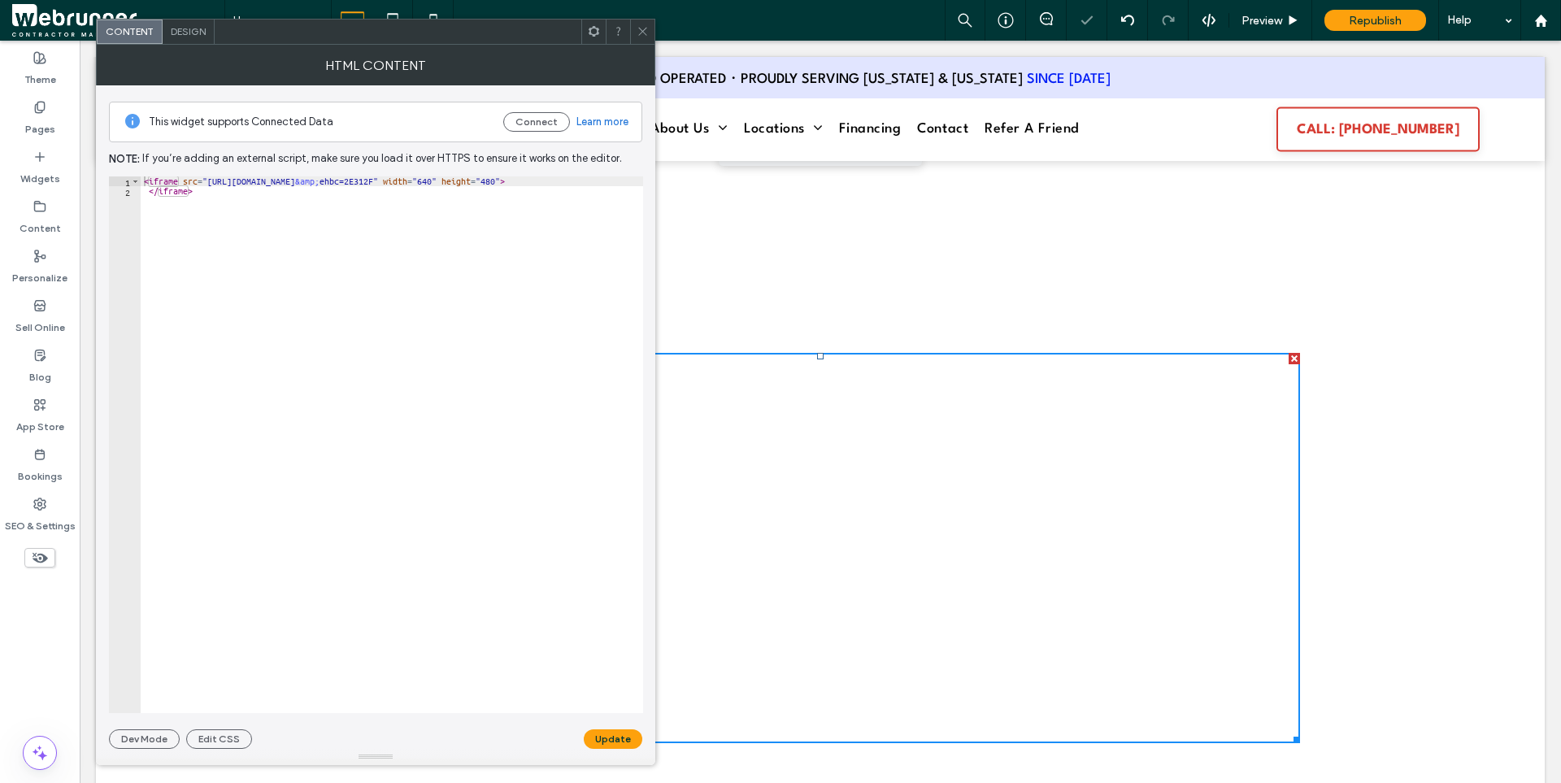
click at [637, 25] on icon at bounding box center [643, 31] width 12 height 12
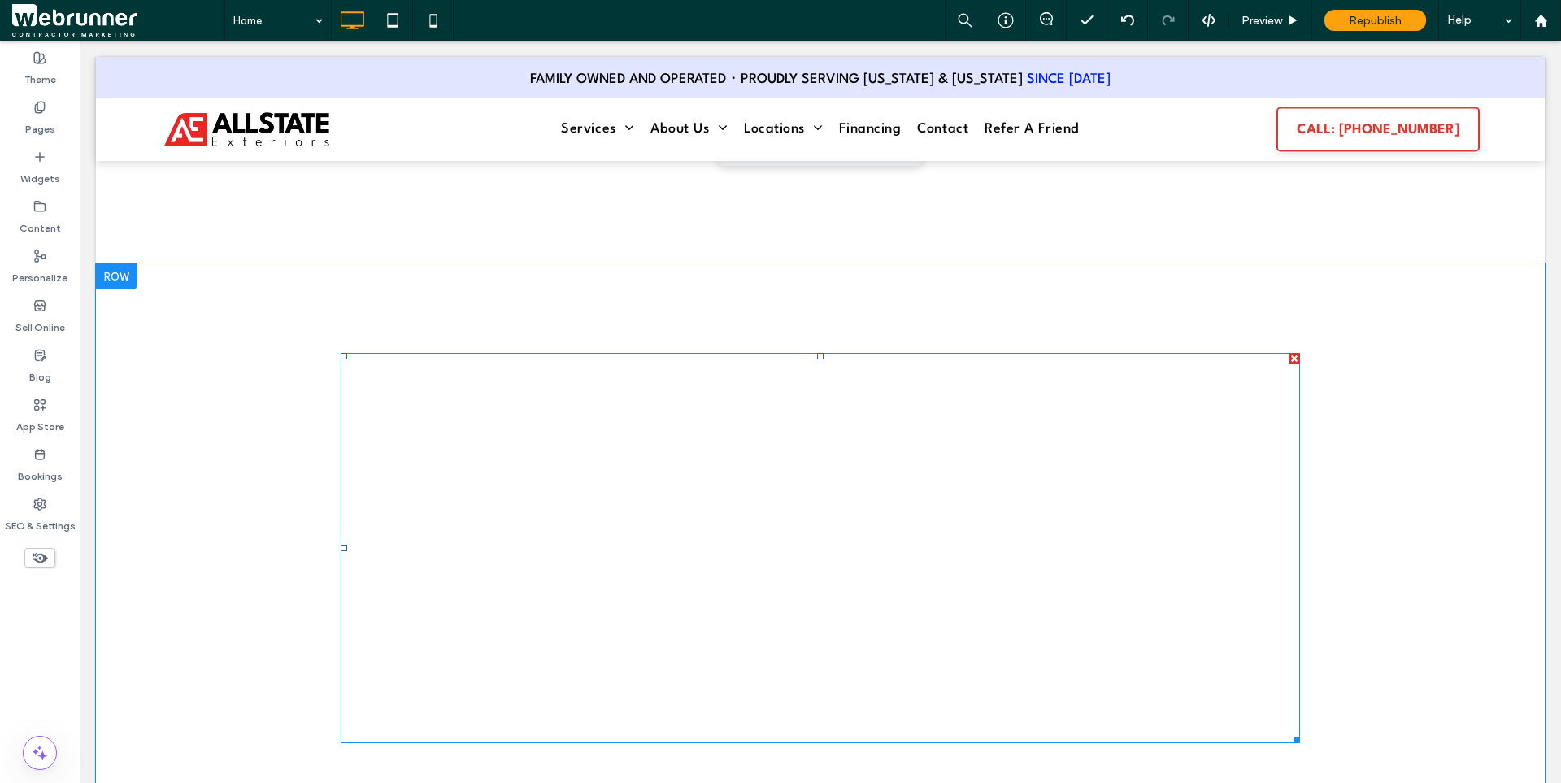
click at [583, 440] on span at bounding box center [820, 548] width 959 height 390
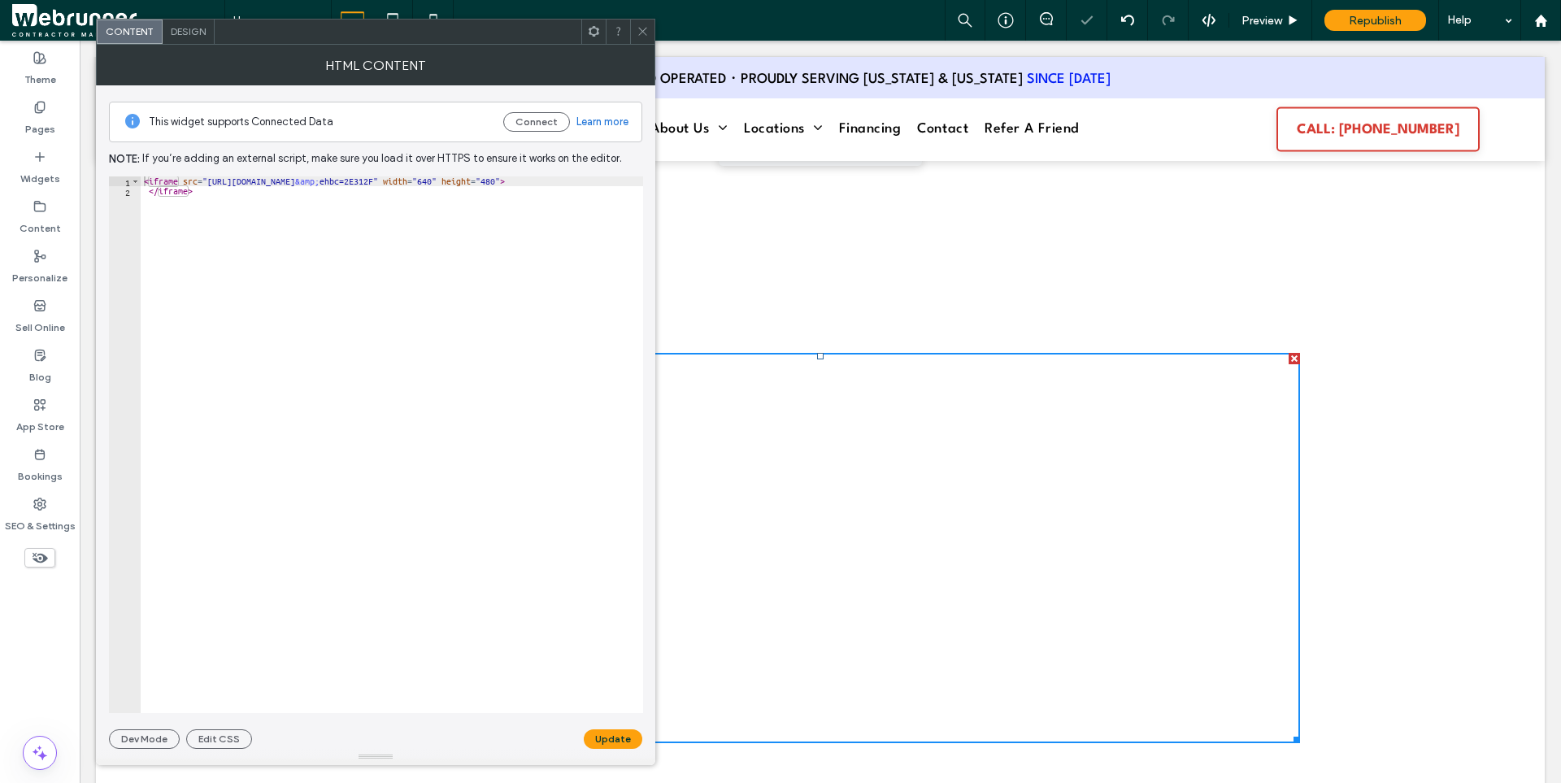
click at [236, 191] on div "< iframe src = "https://www.google.com/maps/d/embed?mid=1o0K7SwjfkeWjCMMdS25Gqf…" at bounding box center [456, 454] width 631 height 556
paste textarea "********"
type textarea "**********"
click at [623, 737] on button "Update" at bounding box center [613, 739] width 59 height 20
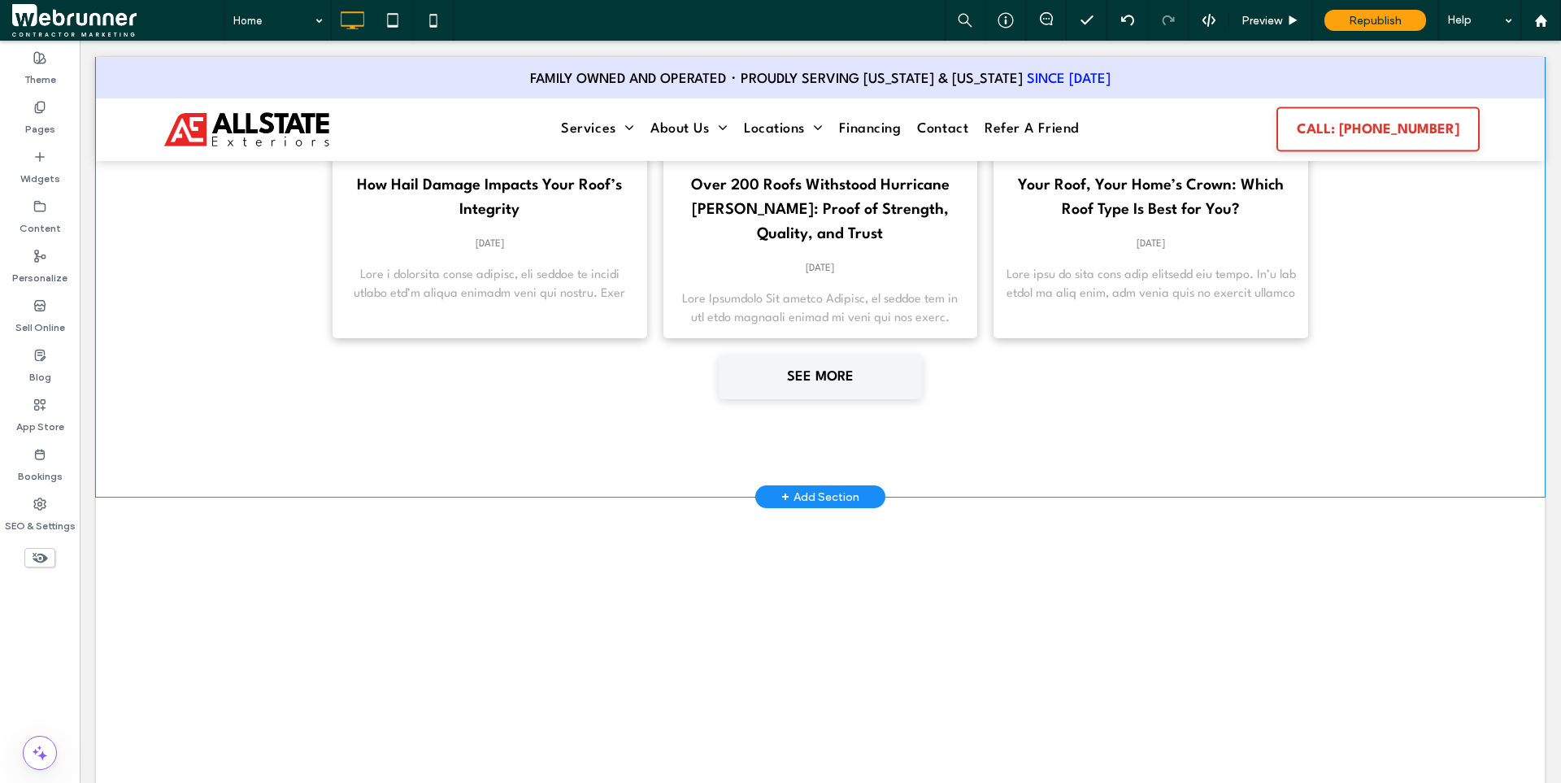
scroll to position [6911, 0]
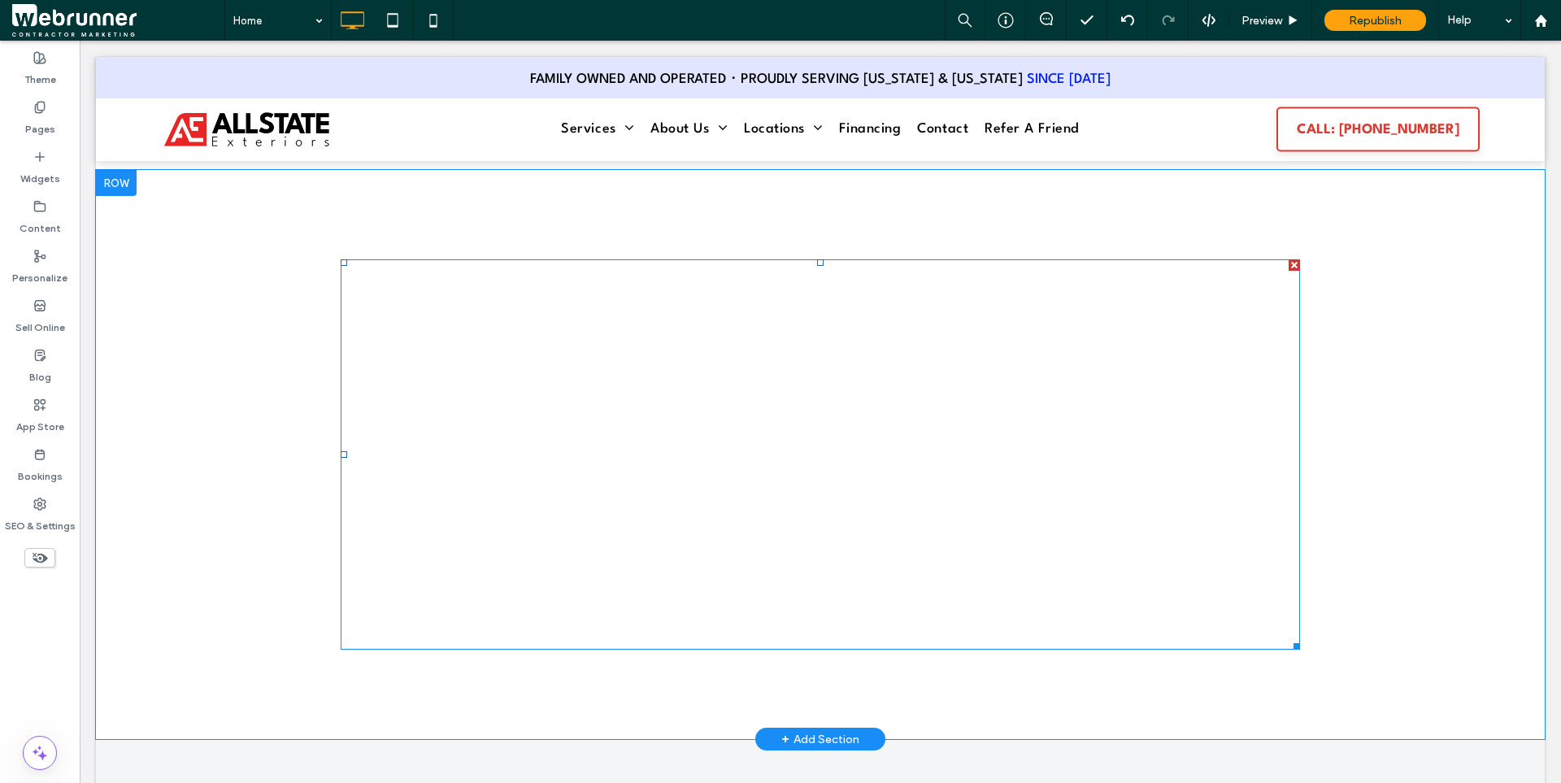
click at [770, 463] on span at bounding box center [820, 454] width 959 height 390
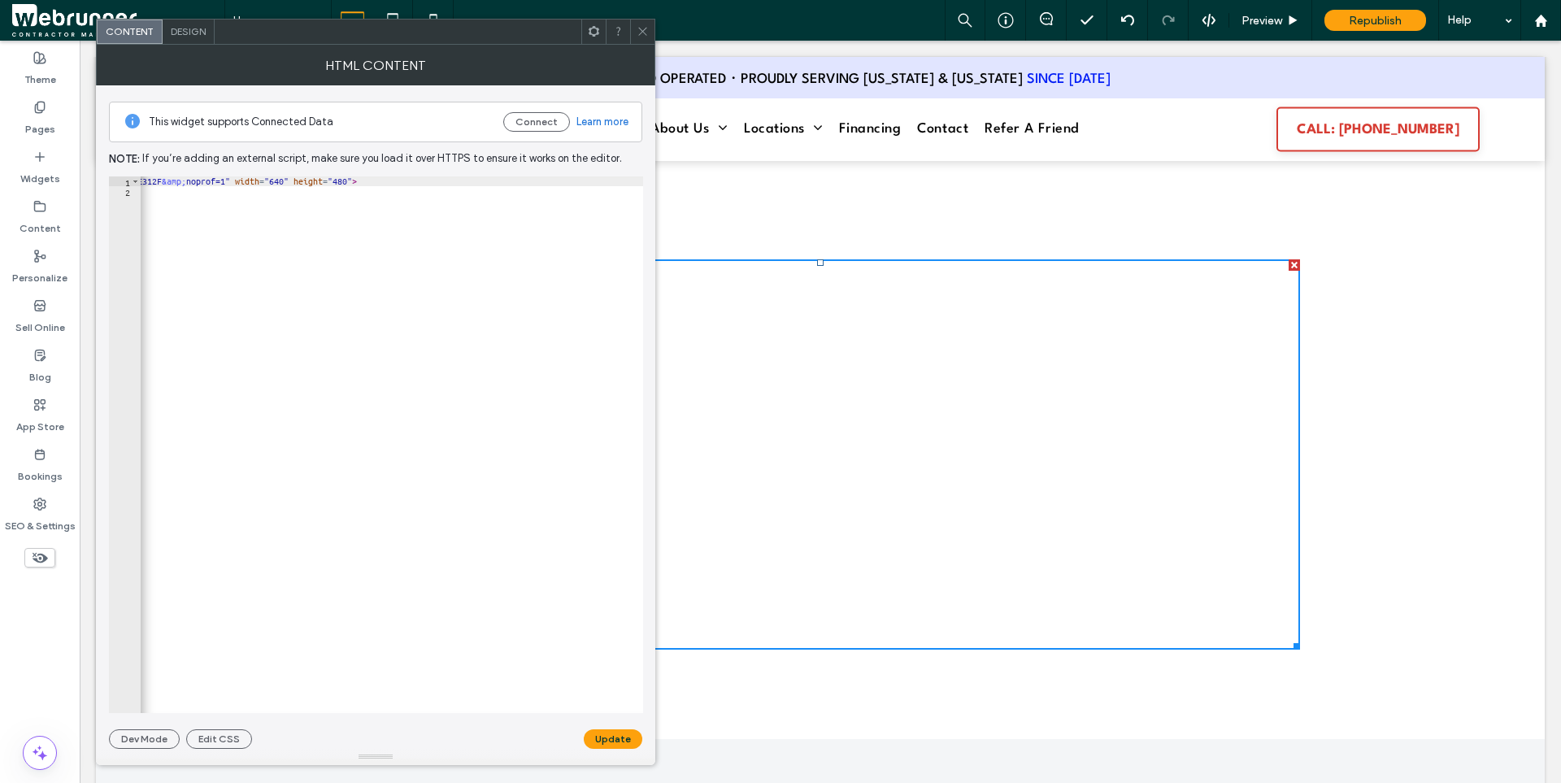
scroll to position [0, 211]
click at [645, 41] on span at bounding box center [643, 32] width 12 height 24
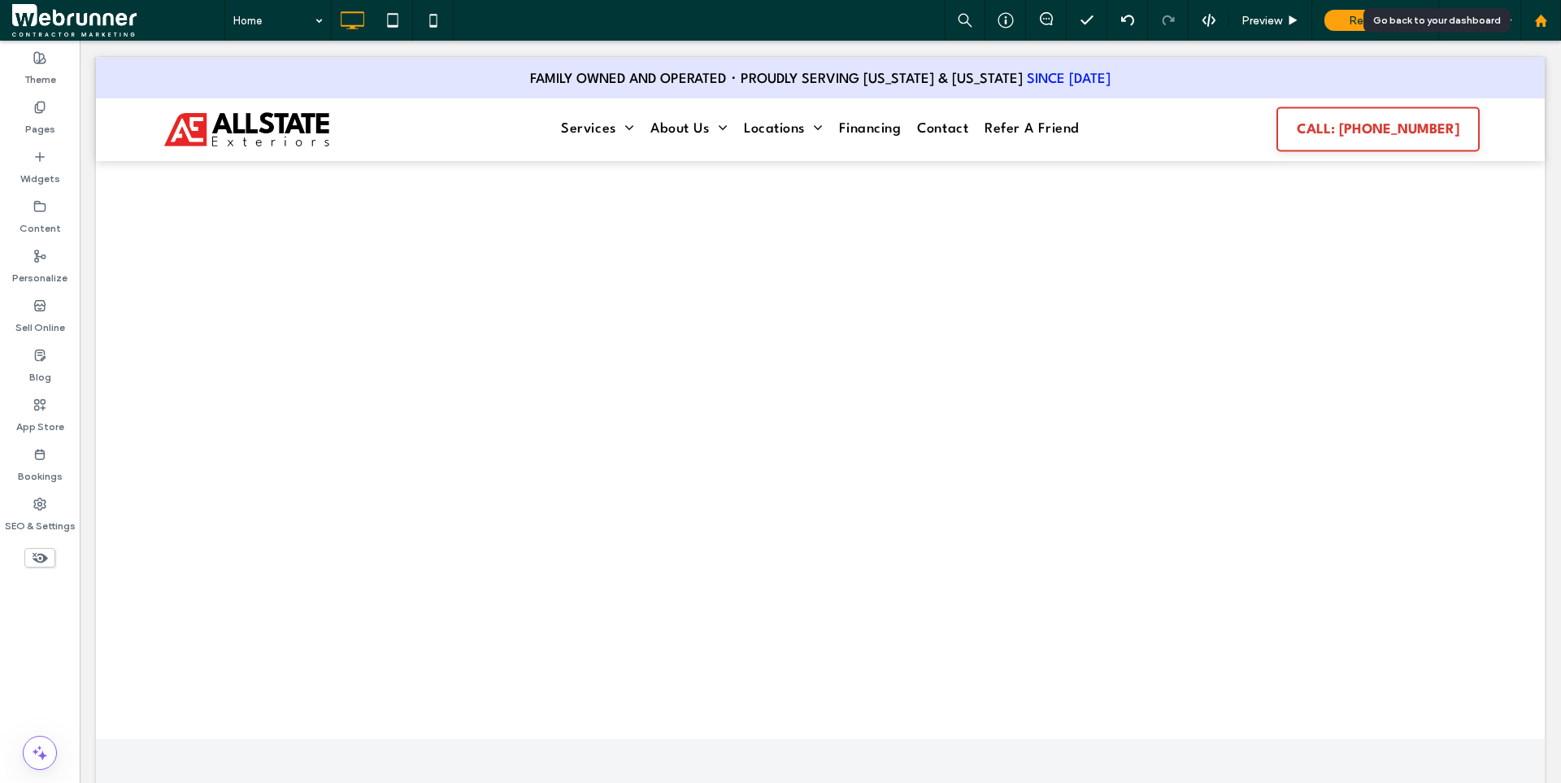
click at [1551, 14] on div at bounding box center [1540, 21] width 39 height 14
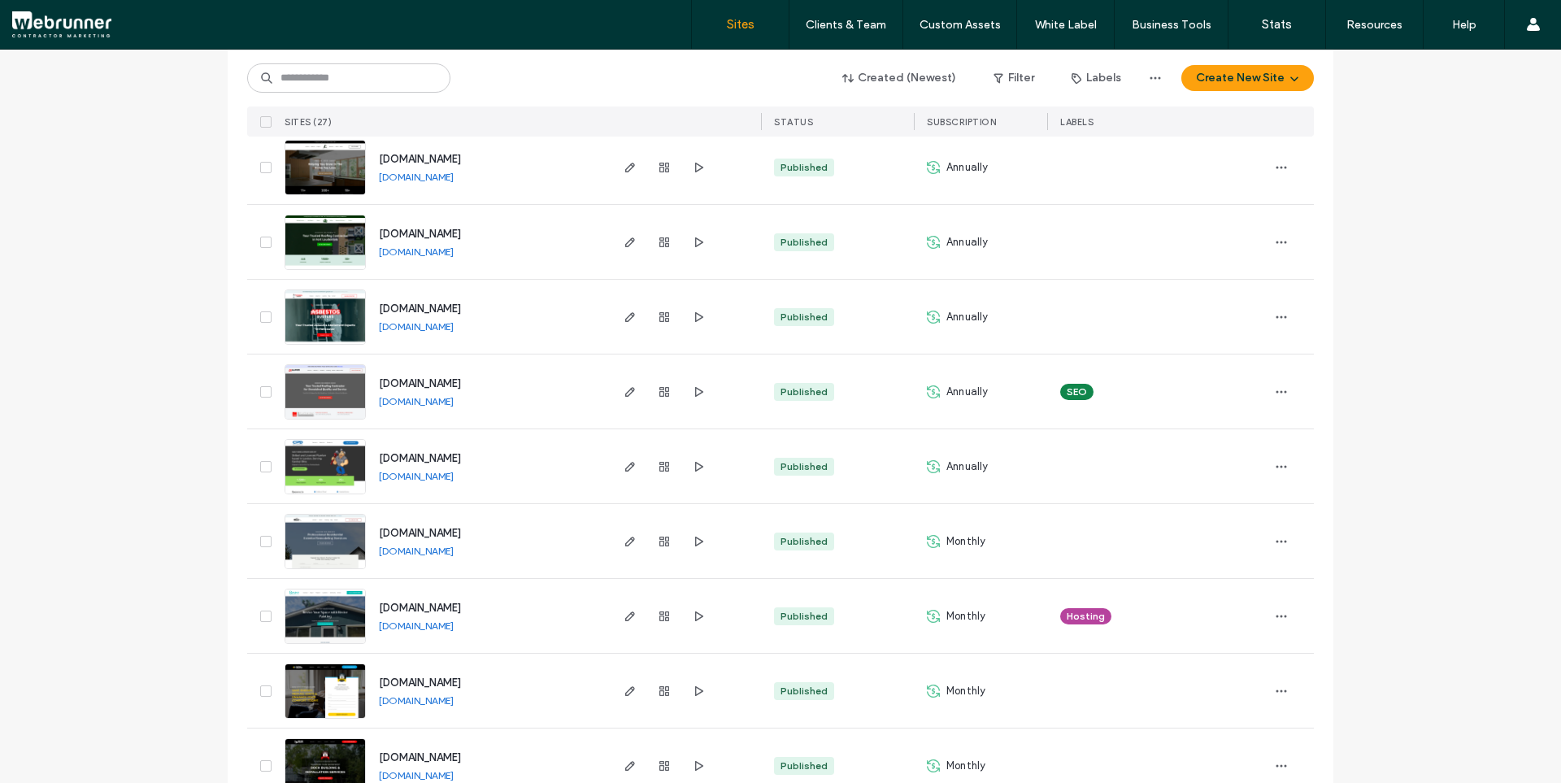
scroll to position [1576, 0]
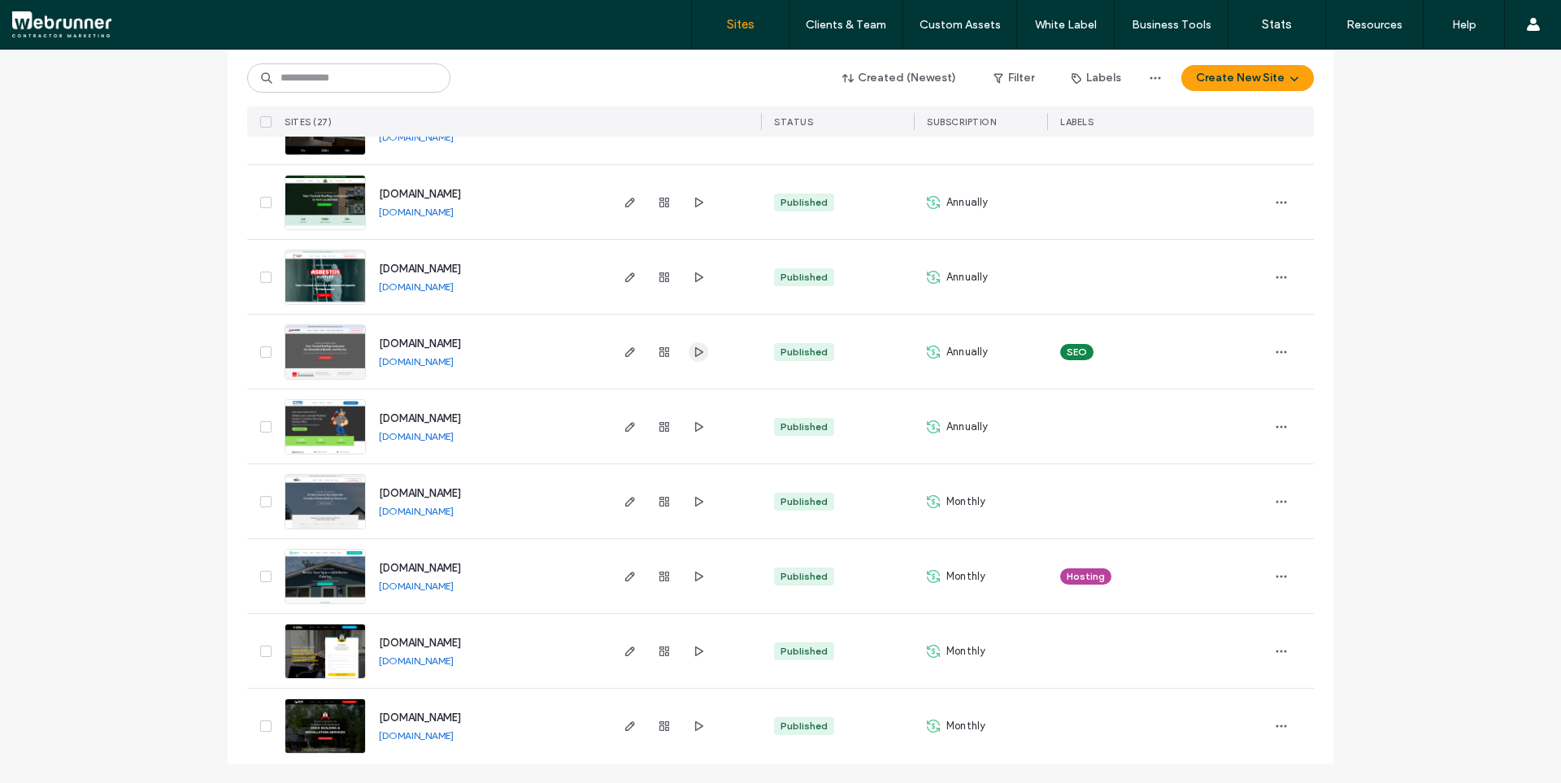
click at [694, 354] on icon "button" at bounding box center [698, 352] width 13 height 13
click at [620, 353] on span "button" at bounding box center [630, 352] width 20 height 20
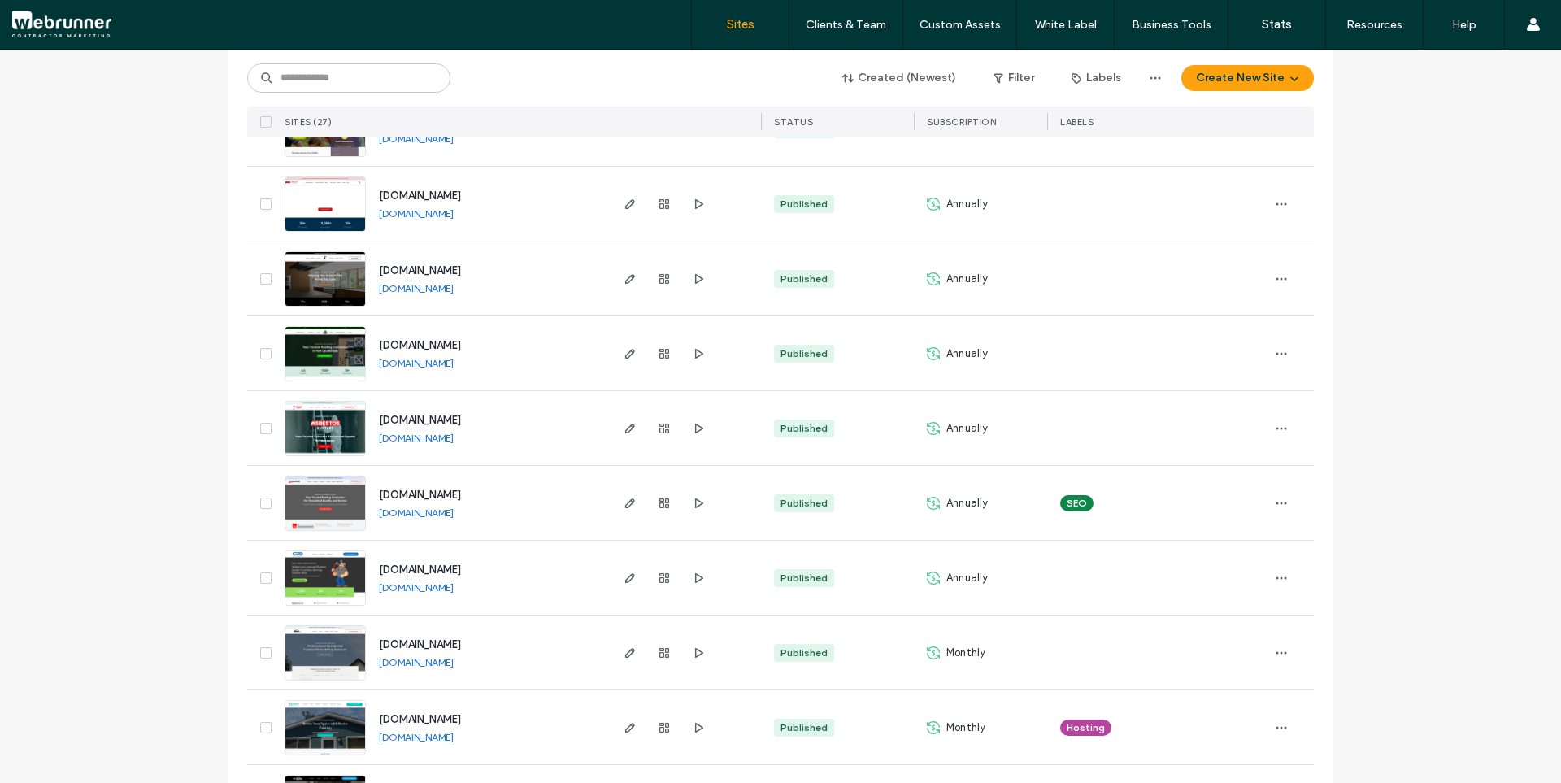
scroll to position [1576, 0]
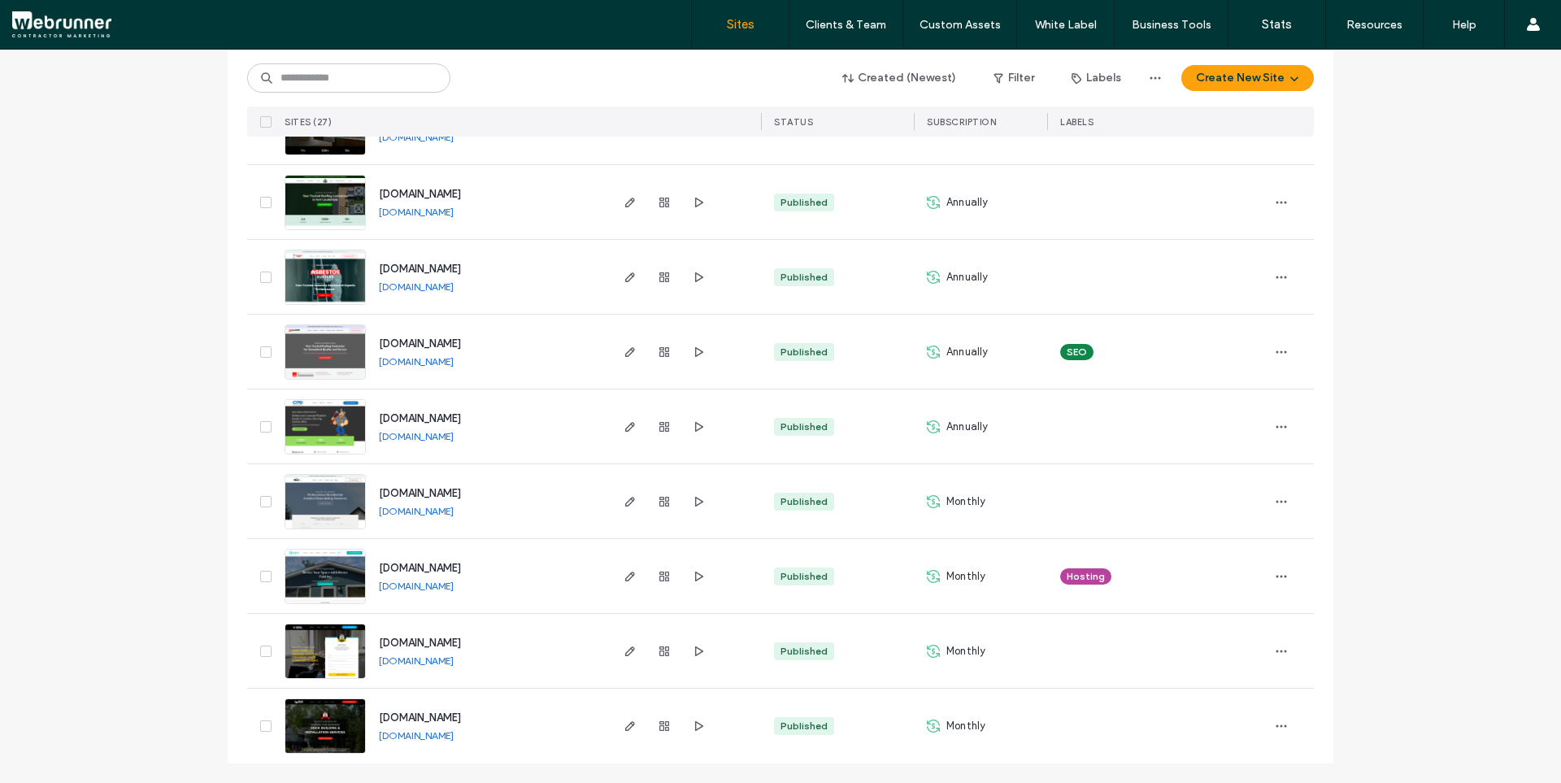
click at [638, 343] on div at bounding box center [664, 352] width 88 height 74
click at [624, 350] on icon "button" at bounding box center [630, 352] width 13 height 13
